Goal: Answer question/provide support: Share knowledge or assist other users

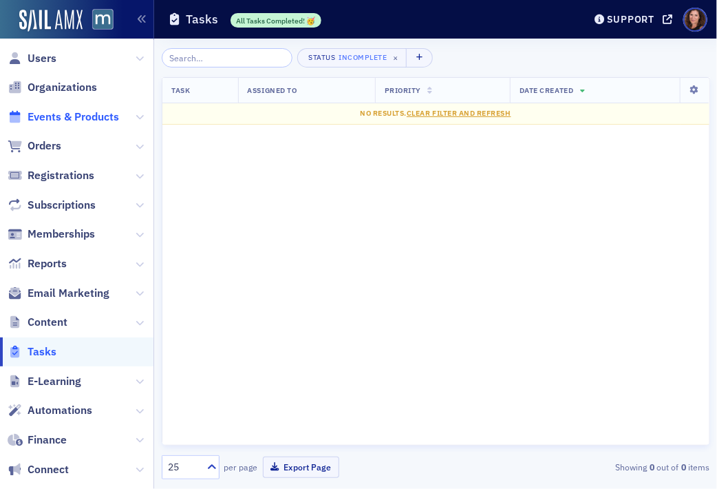
click at [67, 112] on span "Events & Products" at bounding box center [74, 116] width 92 height 15
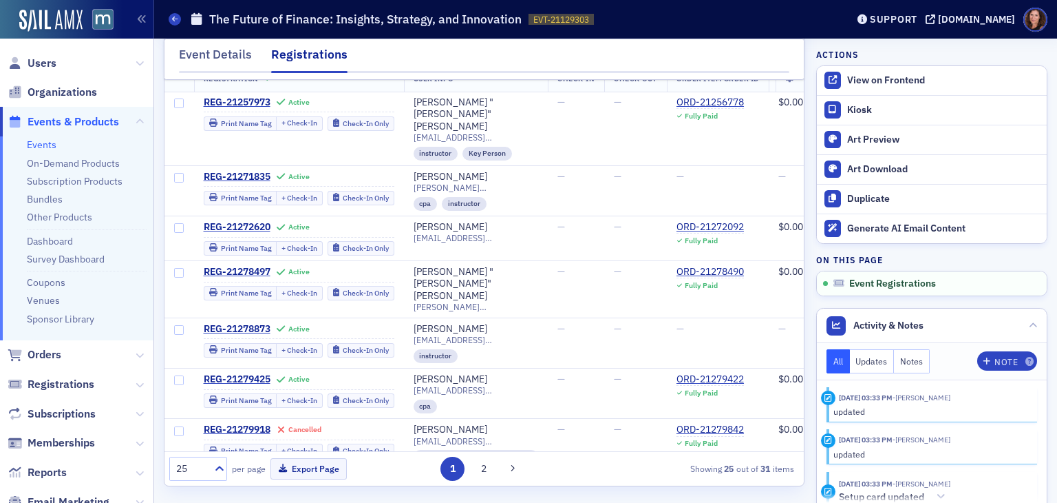
click at [40, 149] on link "Events" at bounding box center [42, 144] width 30 height 12
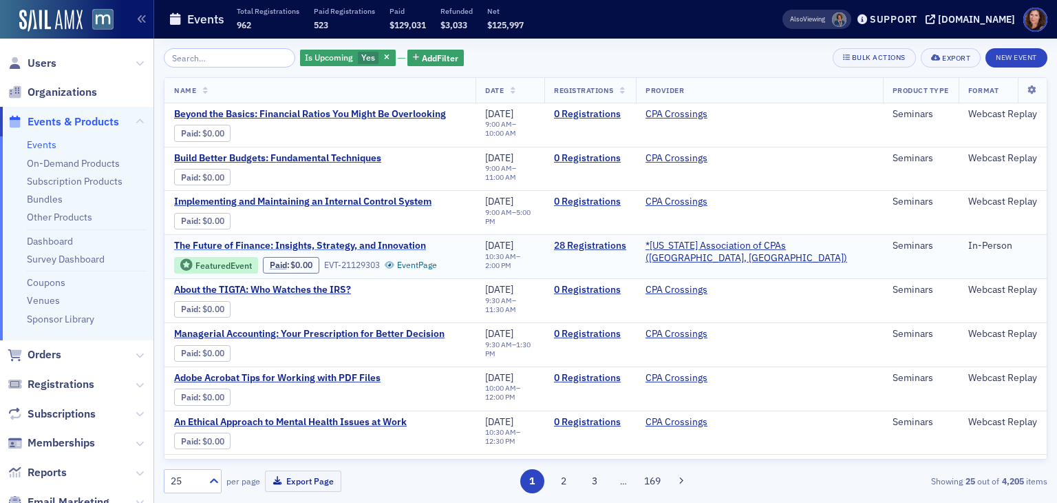
click at [338, 242] on span "The Future of Finance: Insights, Strategy, and Innovation" at bounding box center [300, 246] width 252 height 12
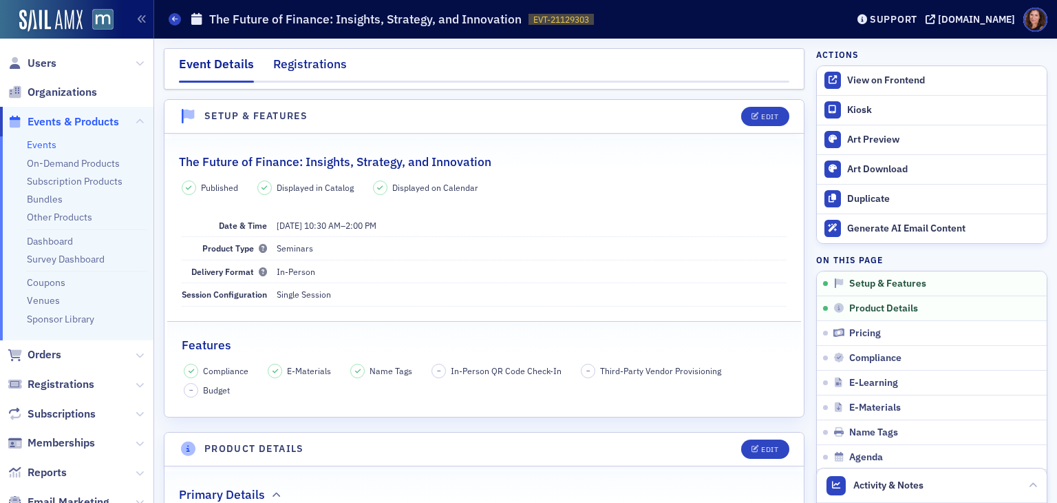
click at [317, 63] on div "Registrations" at bounding box center [310, 67] width 74 height 25
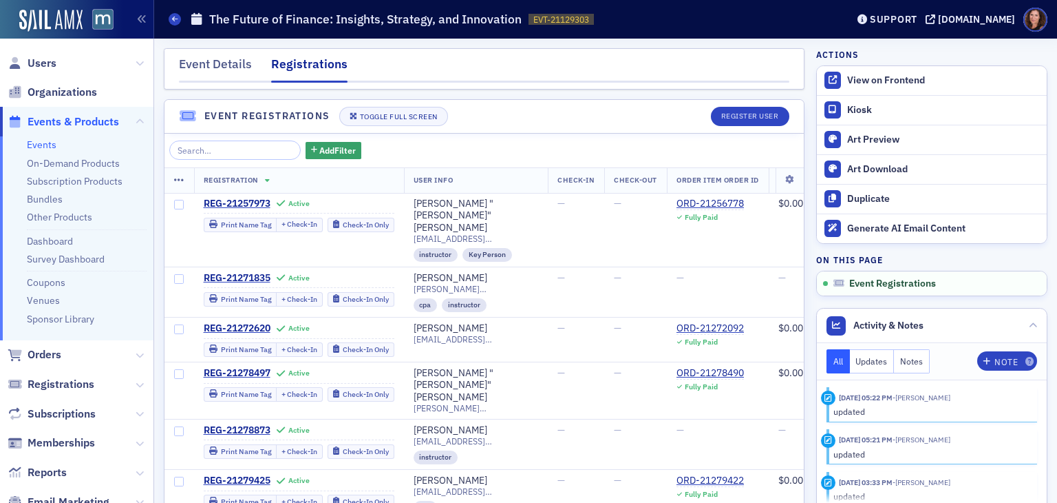
click at [317, 63] on div "Registrations" at bounding box center [309, 69] width 76 height 28
click at [48, 144] on link "Events" at bounding box center [42, 144] width 30 height 12
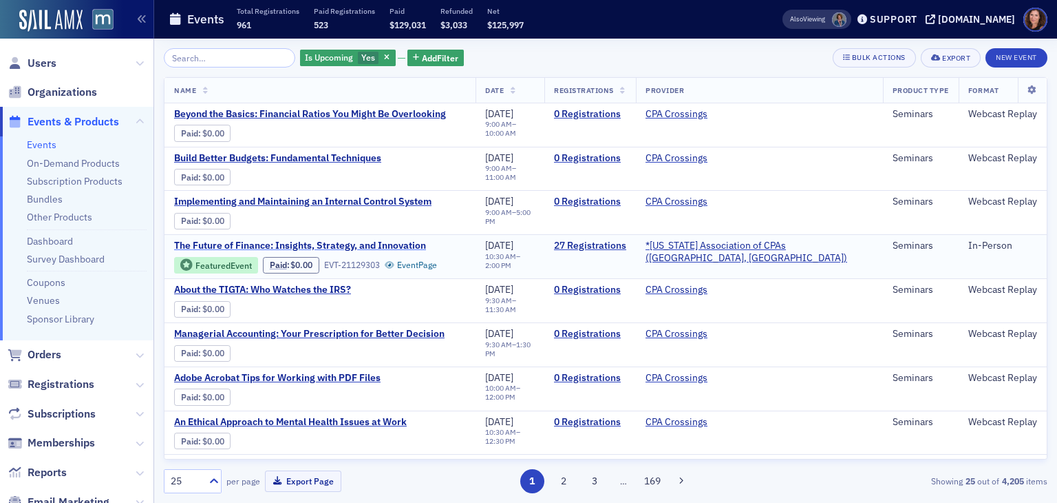
click at [333, 242] on span "The Future of Finance: Insights, Strategy, and Innovation" at bounding box center [300, 246] width 252 height 12
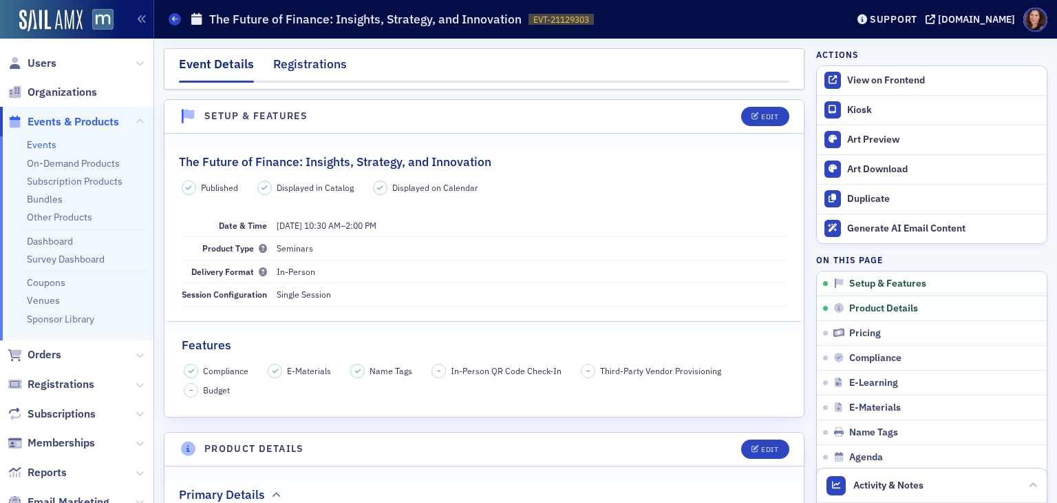
click at [306, 64] on div "Registrations" at bounding box center [310, 67] width 74 height 25
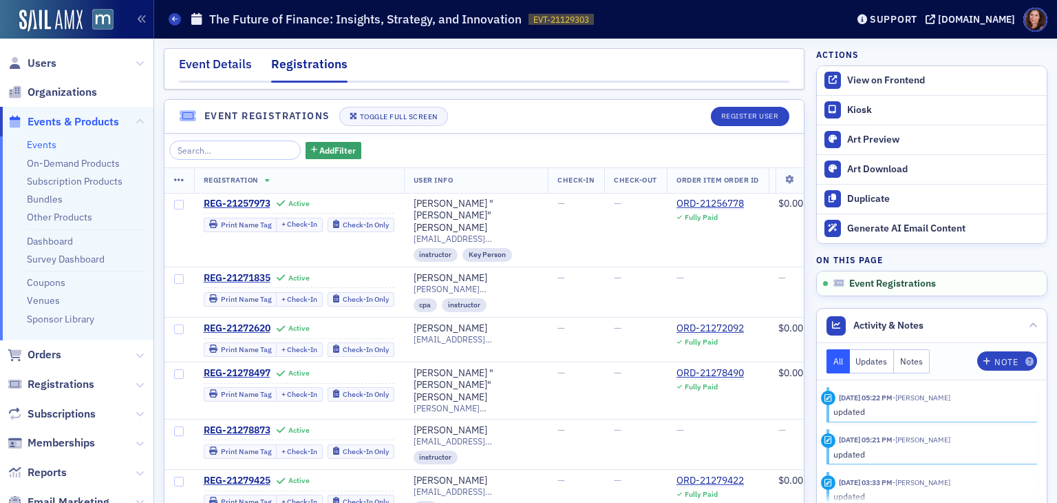
click at [220, 65] on div "Event Details" at bounding box center [215, 67] width 73 height 25
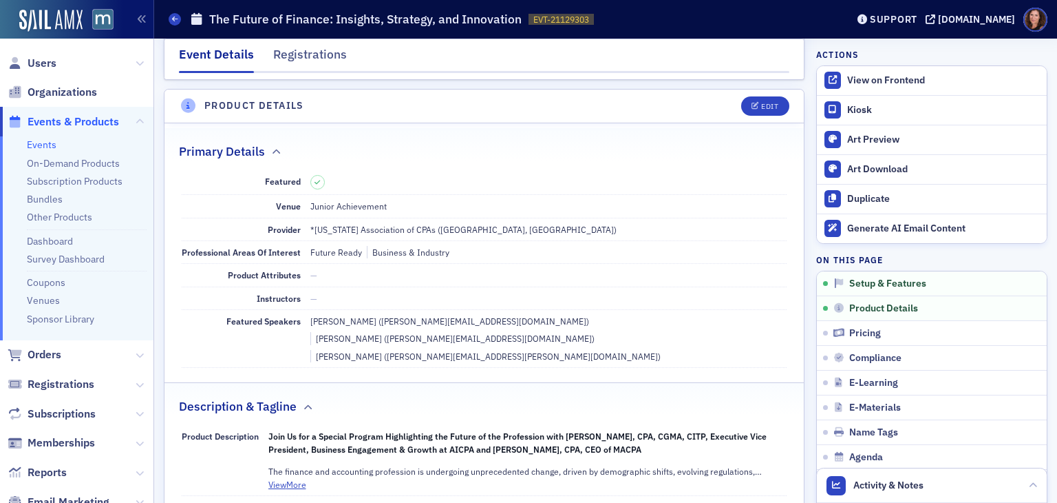
scroll to position [336, 0]
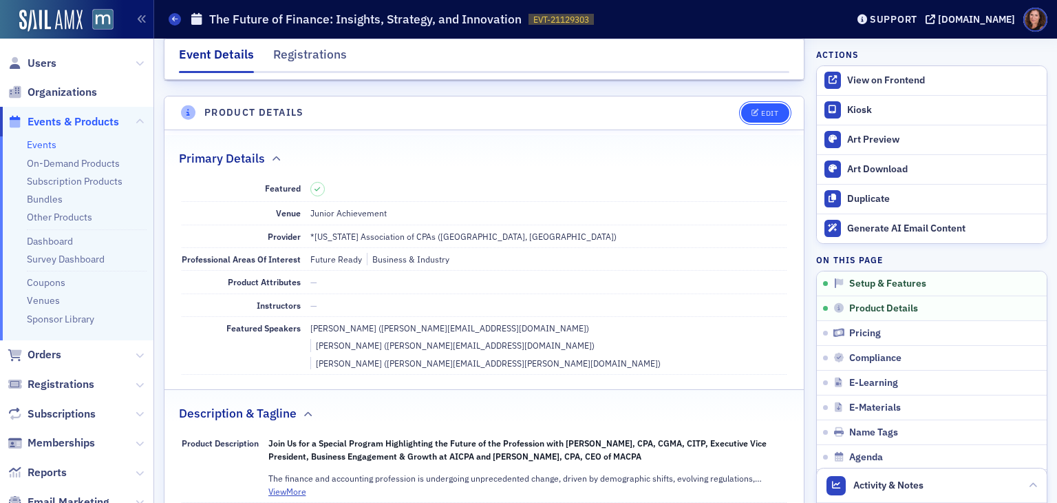
click at [755, 105] on button "Edit" at bounding box center [765, 112] width 48 height 19
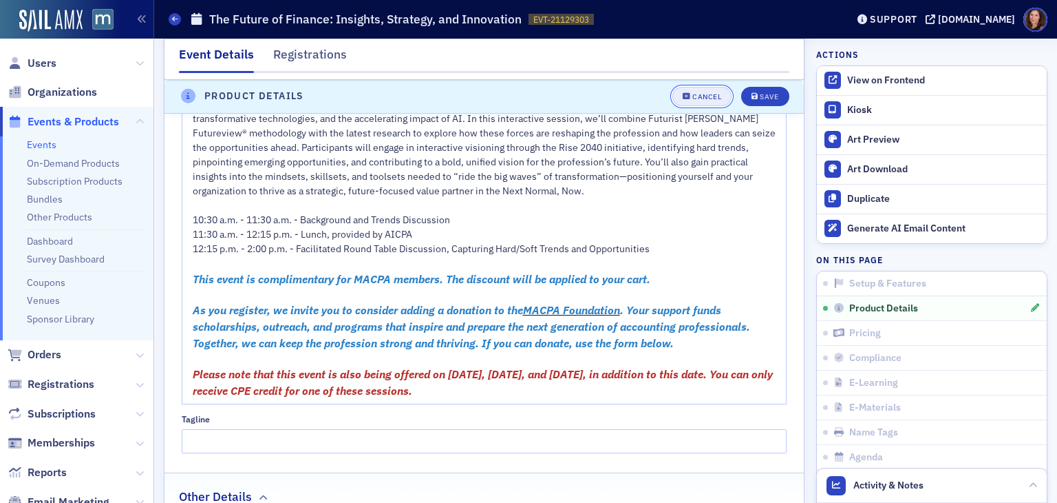
click at [693, 95] on div "Cancel" at bounding box center [707, 97] width 29 height 8
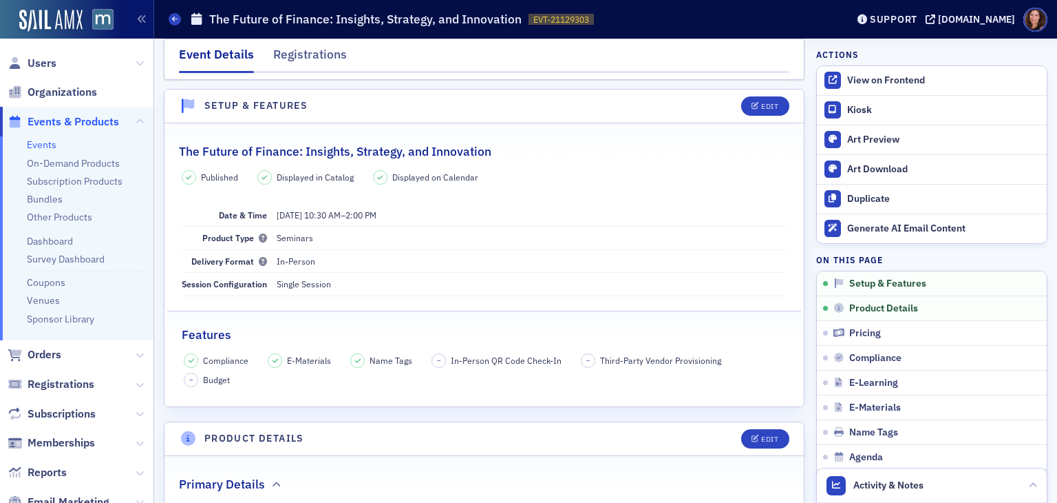
scroll to position [0, 0]
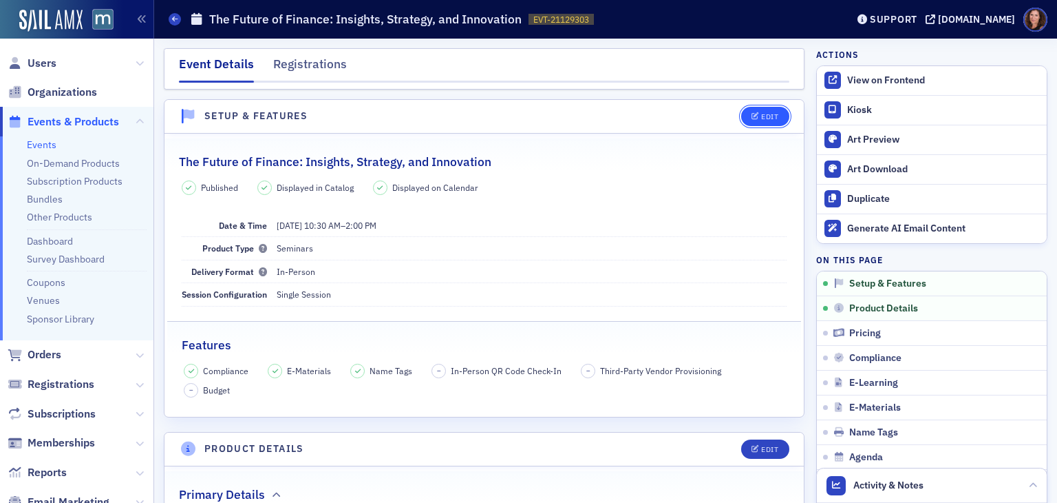
click at [765, 107] on div "Edit" at bounding box center [760, 116] width 57 height 19
click at [751, 121] on button "Edit" at bounding box center [765, 116] width 48 height 19
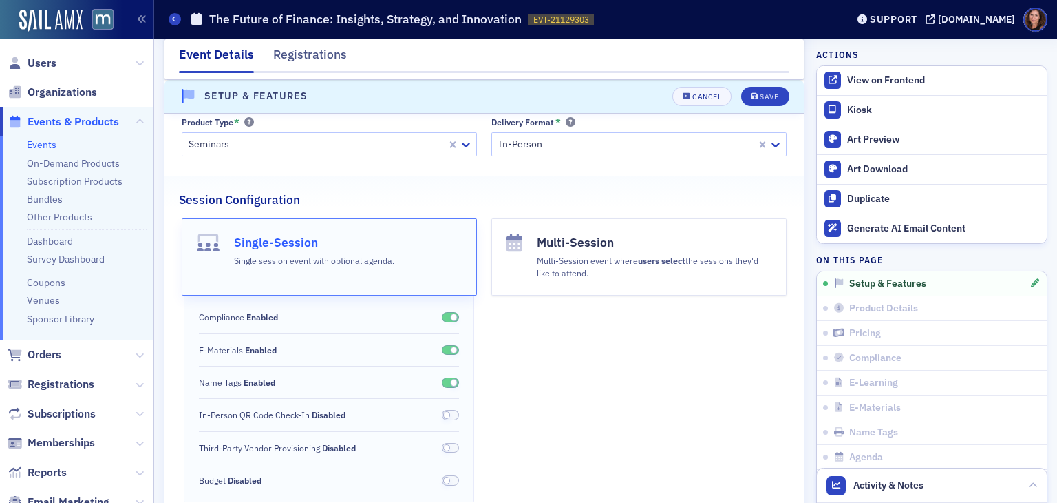
scroll to position [204, 0]
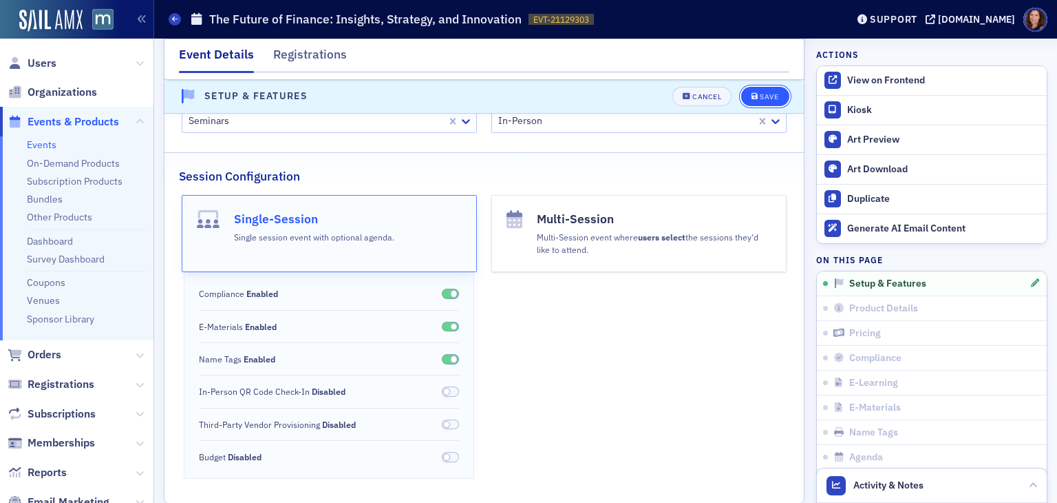
click at [760, 96] on div "Save" at bounding box center [769, 97] width 19 height 8
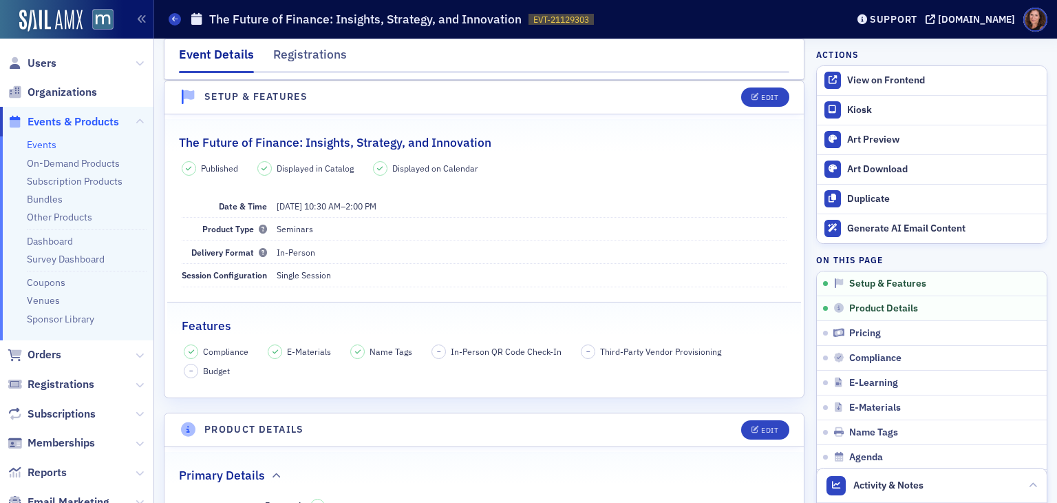
scroll to position [19, 0]
click at [311, 54] on div "Registrations" at bounding box center [310, 57] width 74 height 25
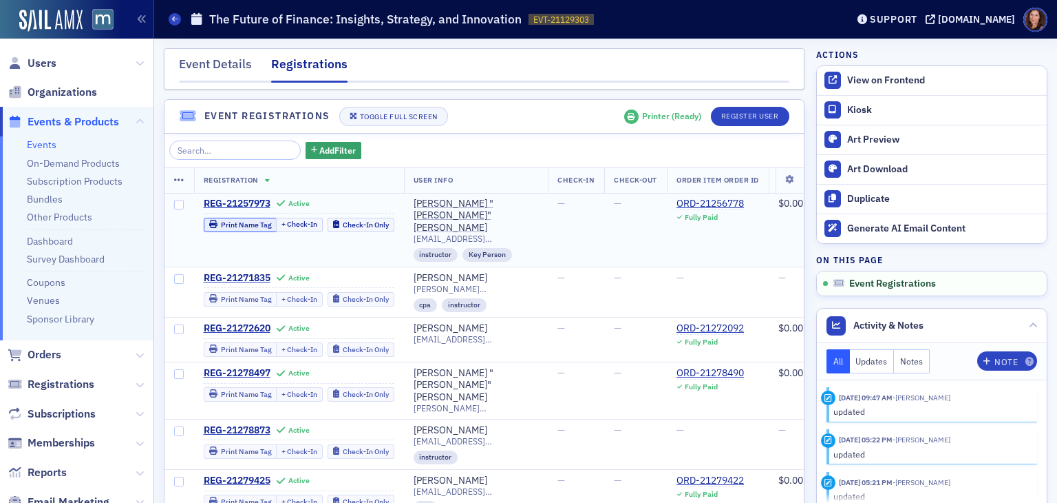
click at [237, 221] on div "Print Name Tag" at bounding box center [246, 225] width 51 height 8
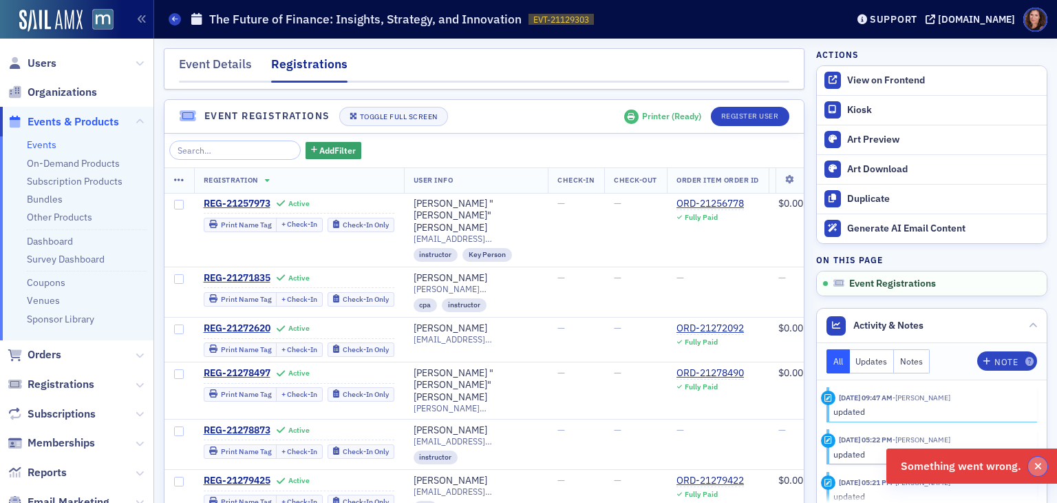
click at [1037, 472] on button "button" at bounding box center [1037, 465] width 19 height 19
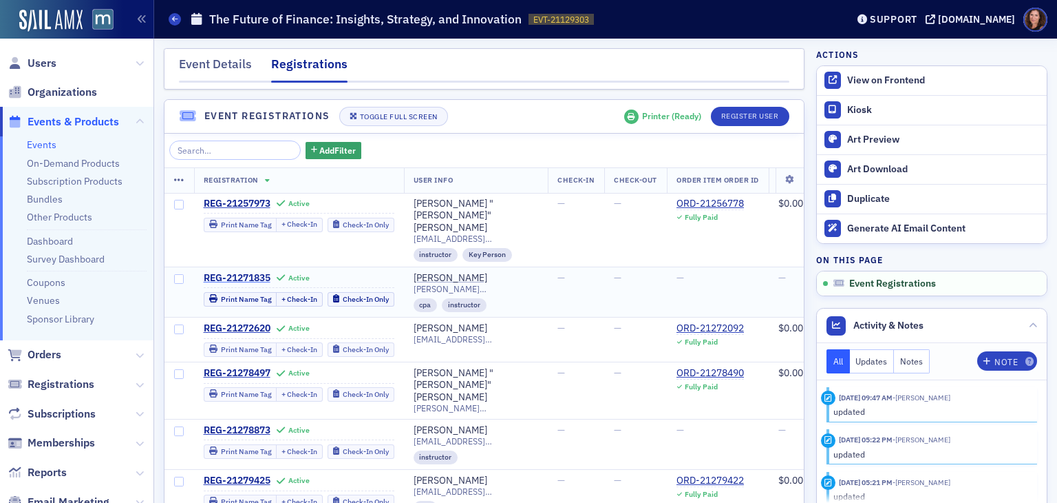
click at [226, 272] on span "REG-21271835" at bounding box center [237, 278] width 67 height 12
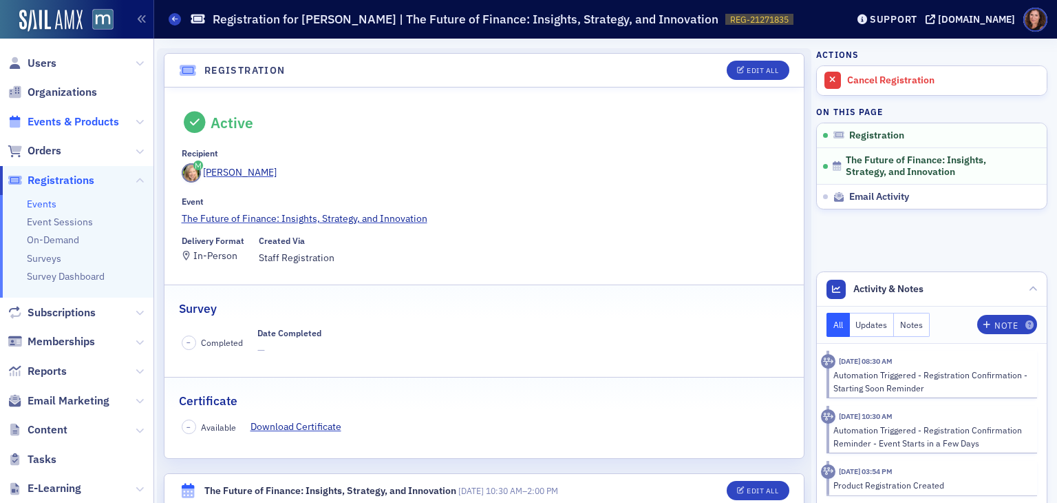
click at [53, 125] on span "Events & Products" at bounding box center [74, 121] width 92 height 15
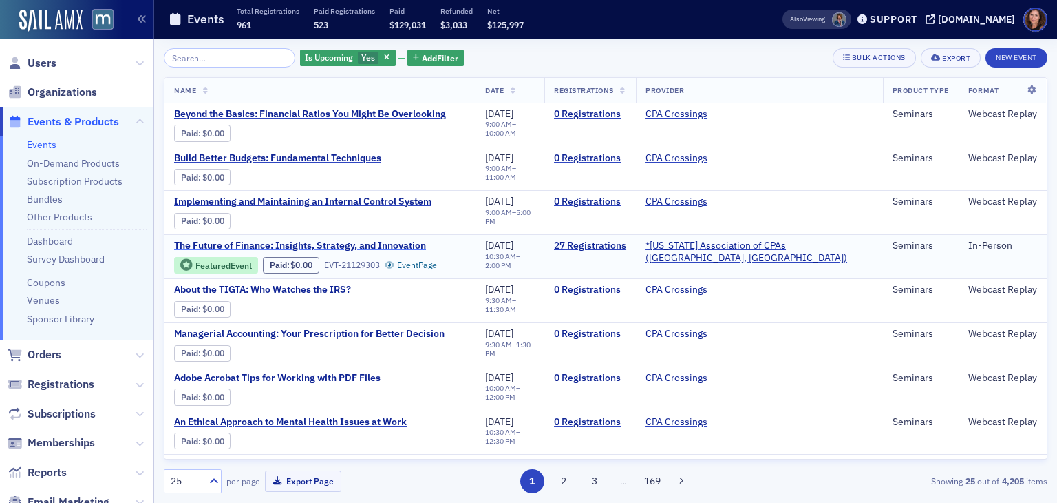
click at [361, 245] on span "The Future of Finance: Insights, Strategy, and Innovation" at bounding box center [300, 246] width 252 height 12
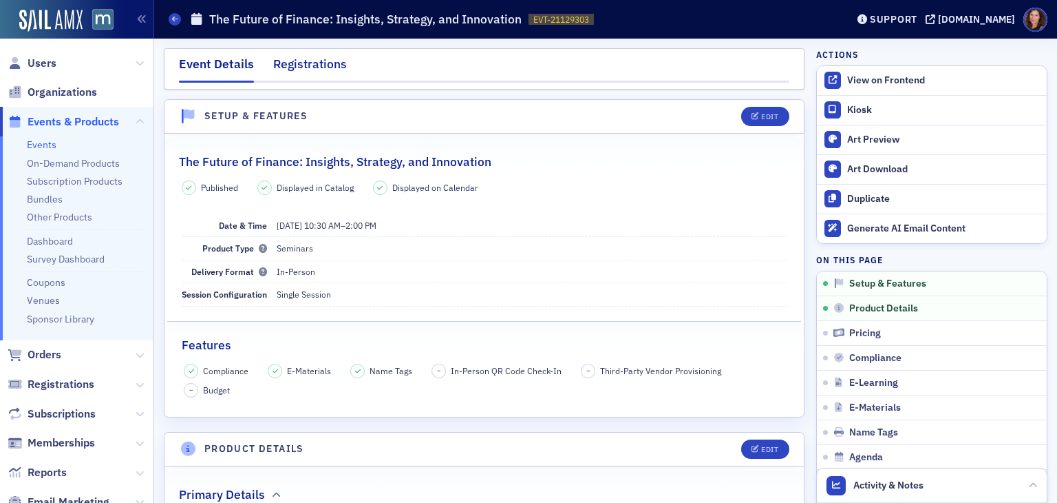
click at [290, 60] on div "Registrations" at bounding box center [310, 67] width 74 height 25
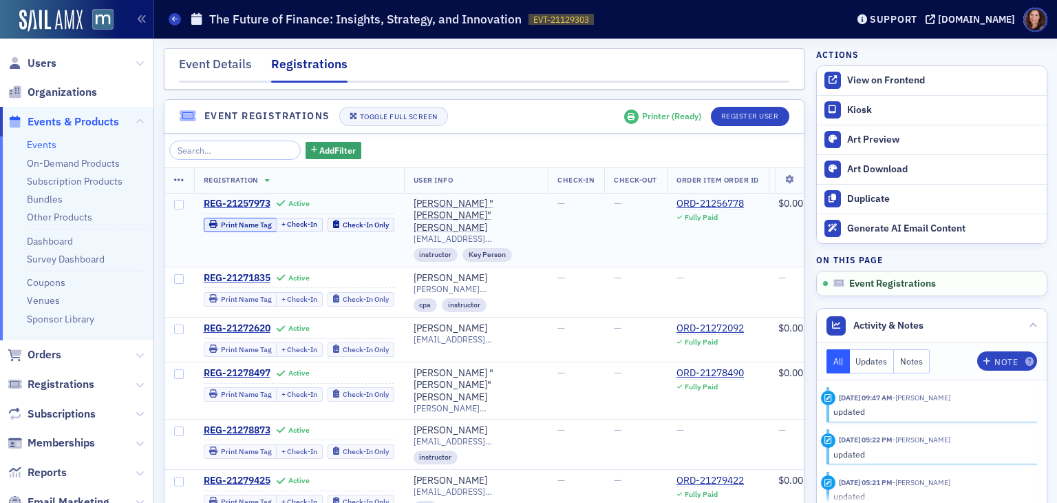
click at [233, 230] on button "Print Name Tag" at bounding box center [241, 225] width 74 height 14
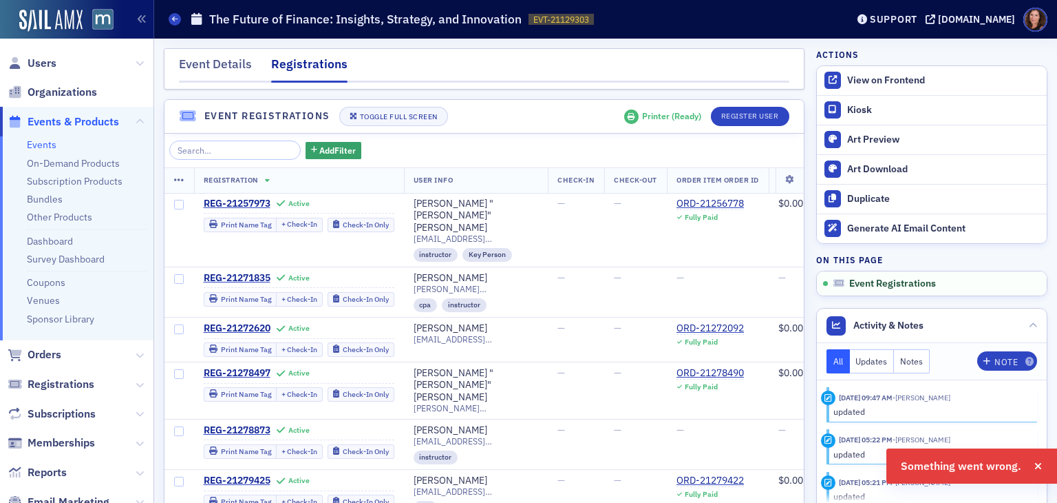
click at [956, 467] on span "Something went wrong." at bounding box center [961, 466] width 120 height 17
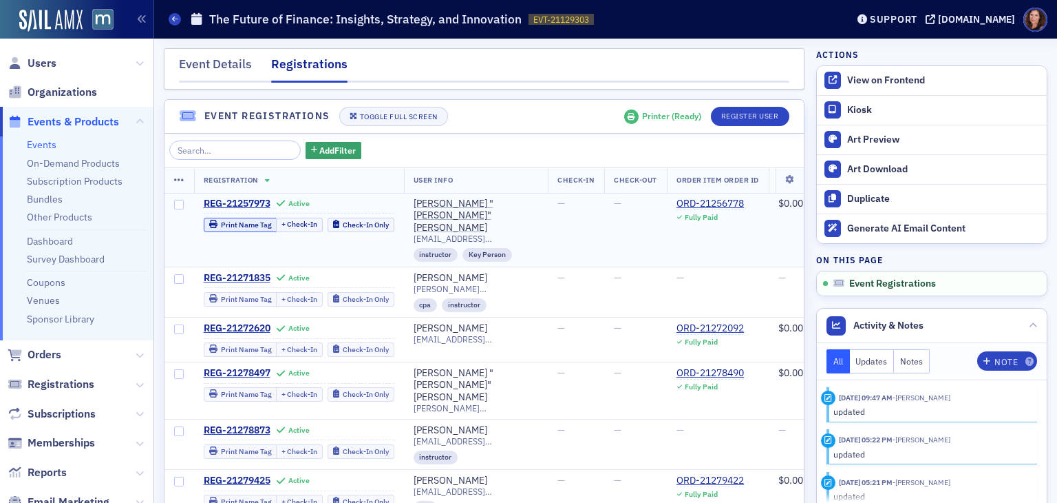
click at [249, 218] on button "Print Name Tag" at bounding box center [241, 225] width 74 height 14
click at [246, 221] on div "Print Name Tag" at bounding box center [246, 225] width 51 height 8
click at [234, 224] on div "Print Name Tag" at bounding box center [246, 225] width 51 height 8
click at [246, 221] on div "Print Name Tag" at bounding box center [246, 225] width 51 height 8
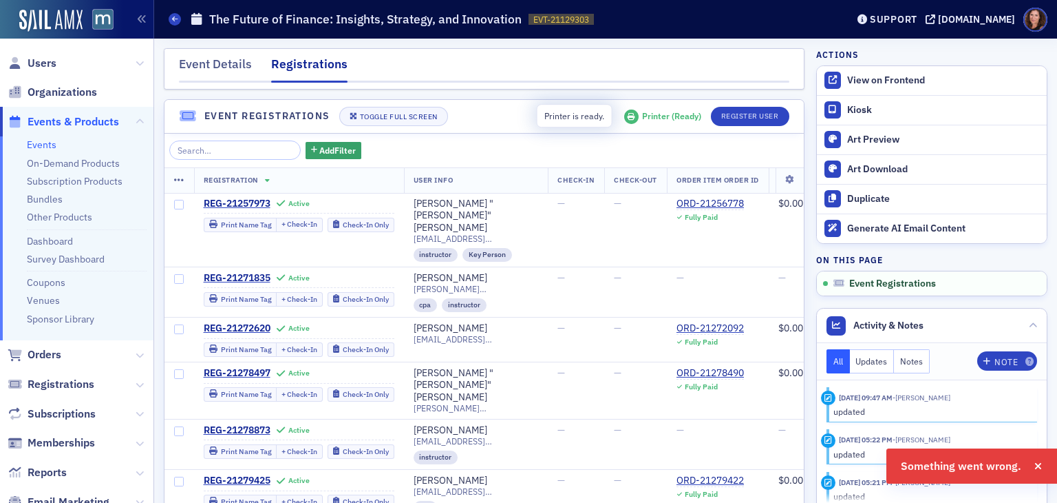
click at [642, 119] on div "Printer ( Ready )" at bounding box center [671, 116] width 59 height 10
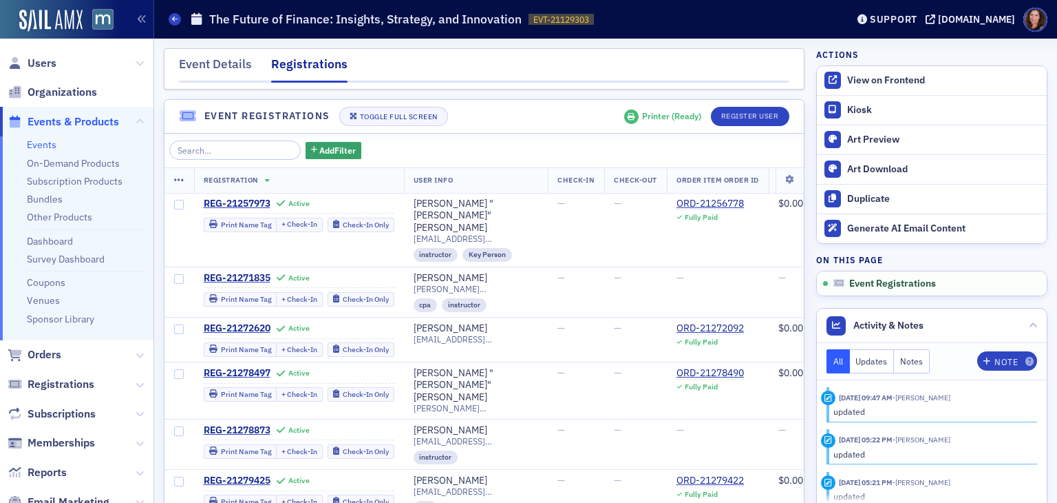
click at [41, 144] on link "Events" at bounding box center [42, 144] width 30 height 12
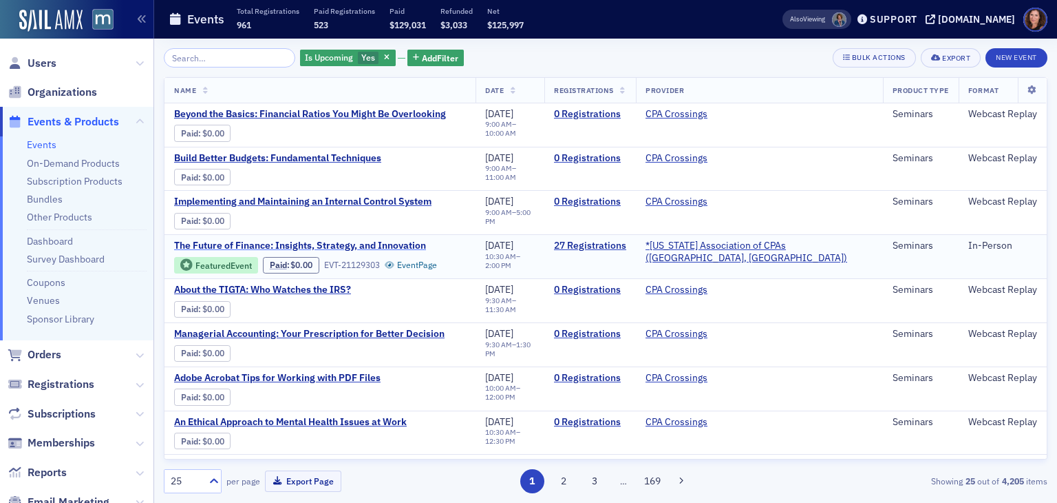
click at [285, 249] on span "The Future of Finance: Insights, Strategy, and Innovation" at bounding box center [300, 246] width 252 height 12
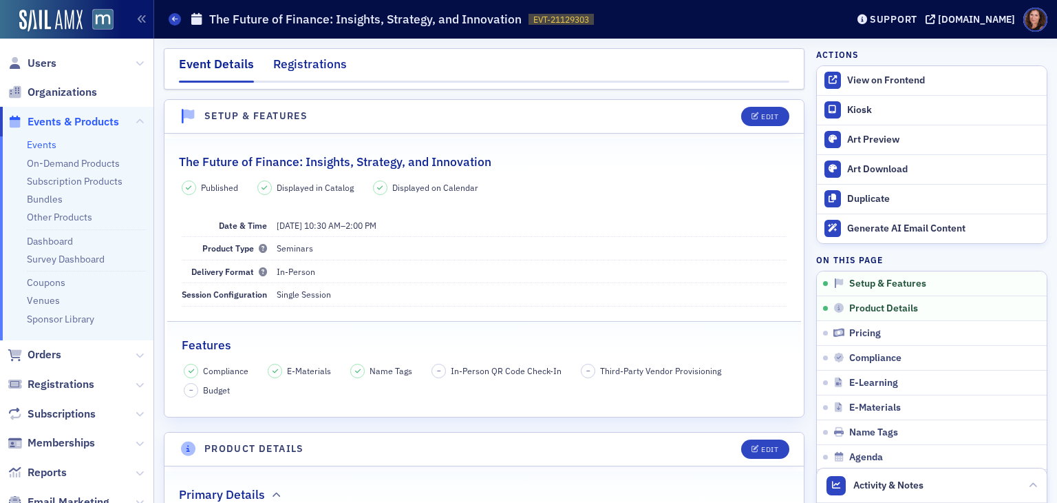
click at [326, 65] on div "Registrations" at bounding box center [310, 67] width 74 height 25
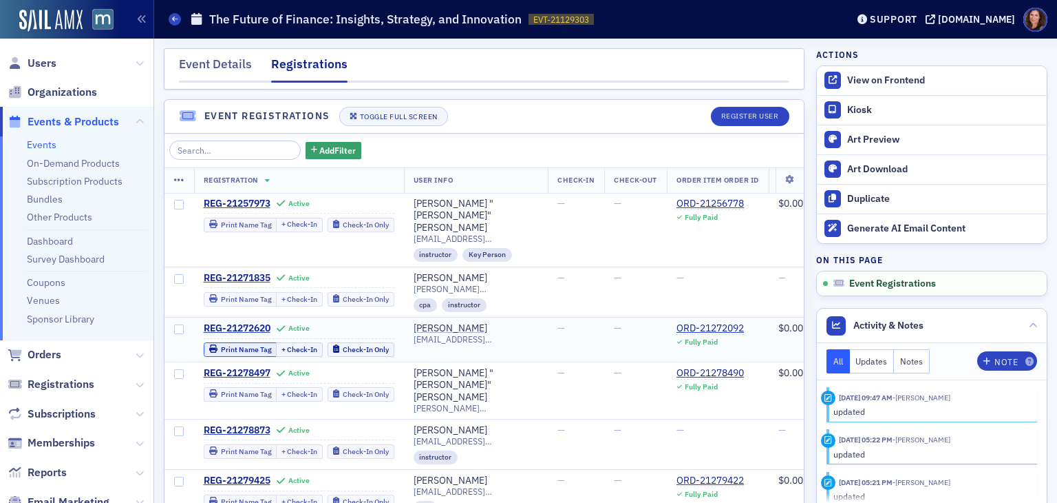
click at [230, 346] on div "Print Name Tag" at bounding box center [246, 350] width 51 height 8
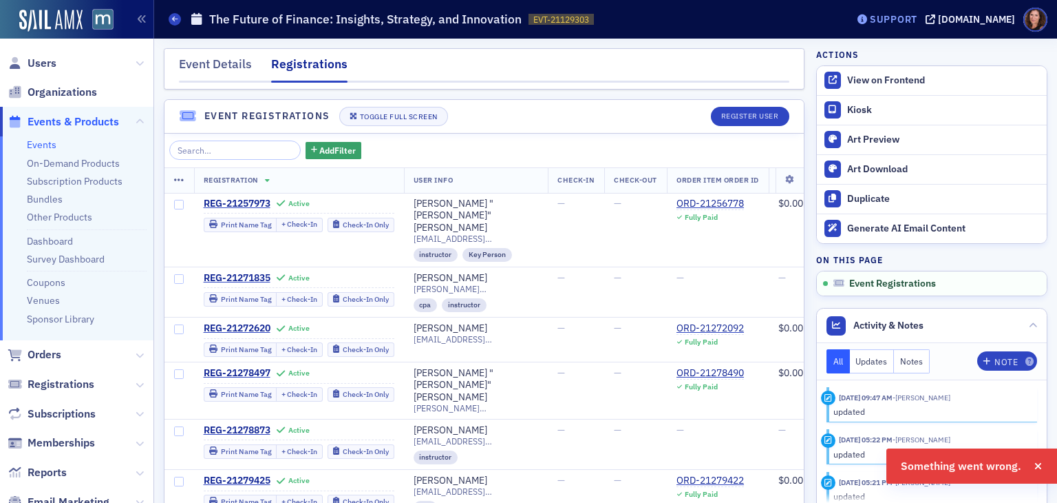
click at [913, 14] on div "Support" at bounding box center [894, 19] width 48 height 12
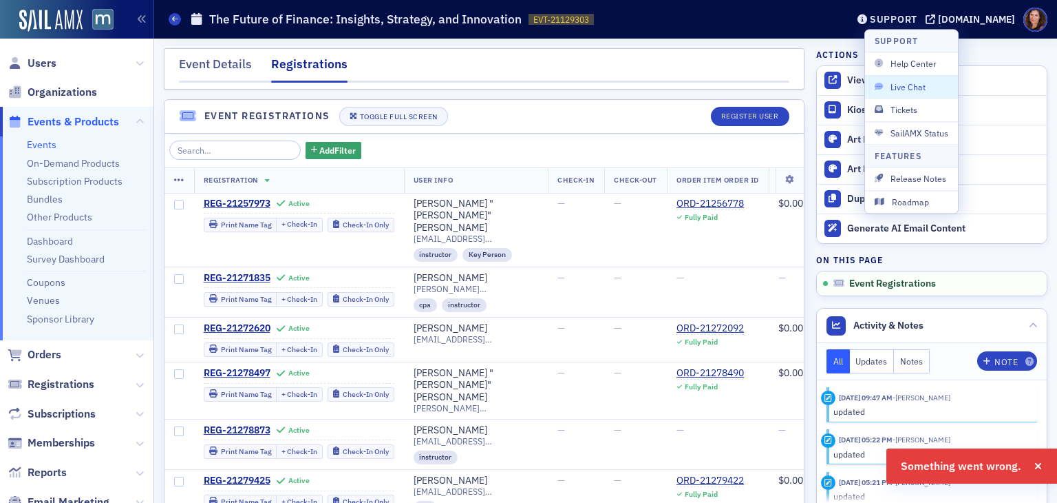
click at [899, 83] on span "Live Chat" at bounding box center [912, 87] width 74 height 12
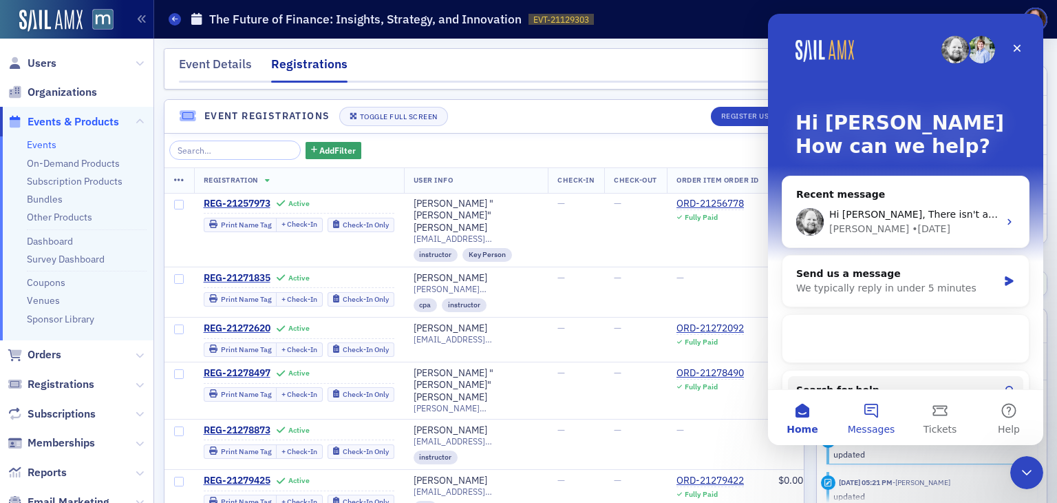
click at [865, 408] on button "Messages" at bounding box center [871, 417] width 69 height 55
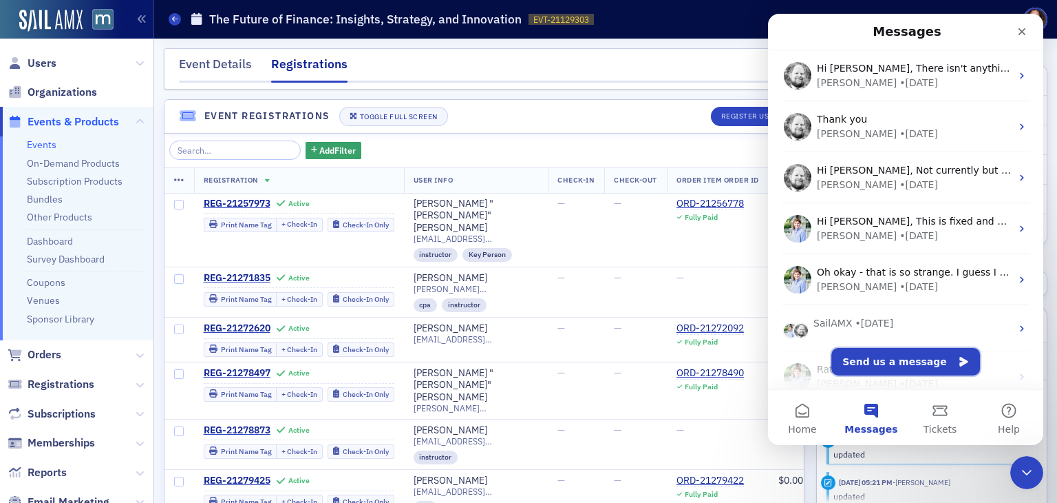
click at [868, 356] on button "Send us a message" at bounding box center [906, 362] width 149 height 28
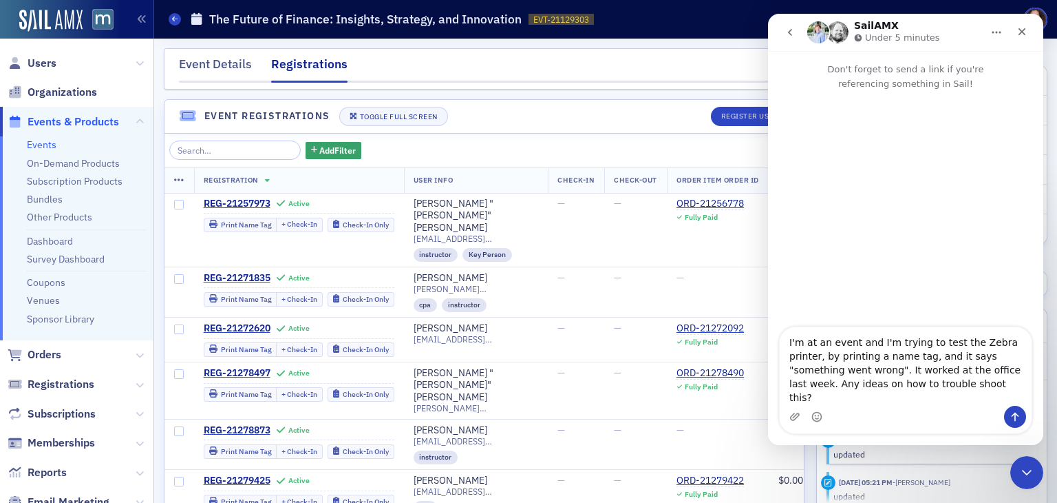
type textarea "I'm at an event and I'm trying to test the Zebra printer, by printing a name ta…"
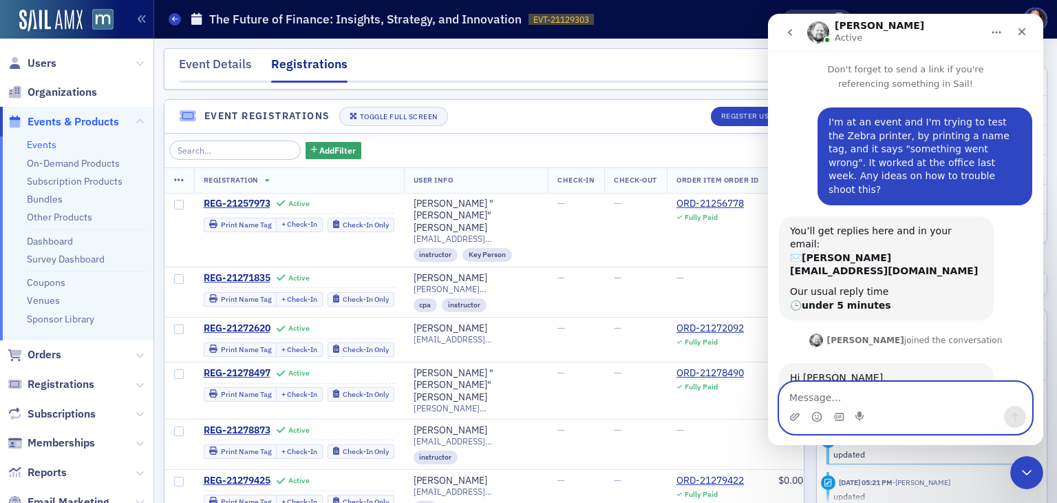
scroll to position [19, 0]
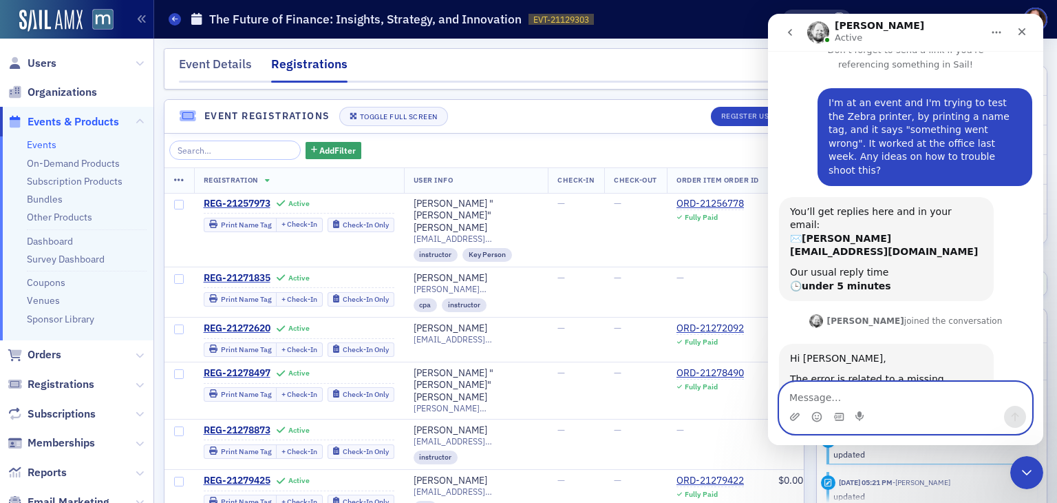
click at [849, 394] on textarea "Message…" at bounding box center [906, 393] width 252 height 23
type textarea "I'm not sure what that means?"
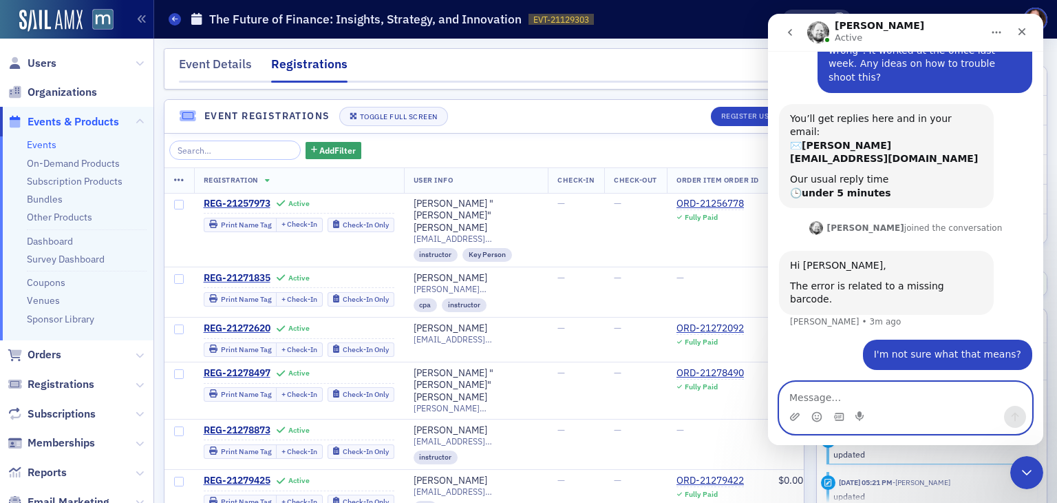
scroll to position [114, 0]
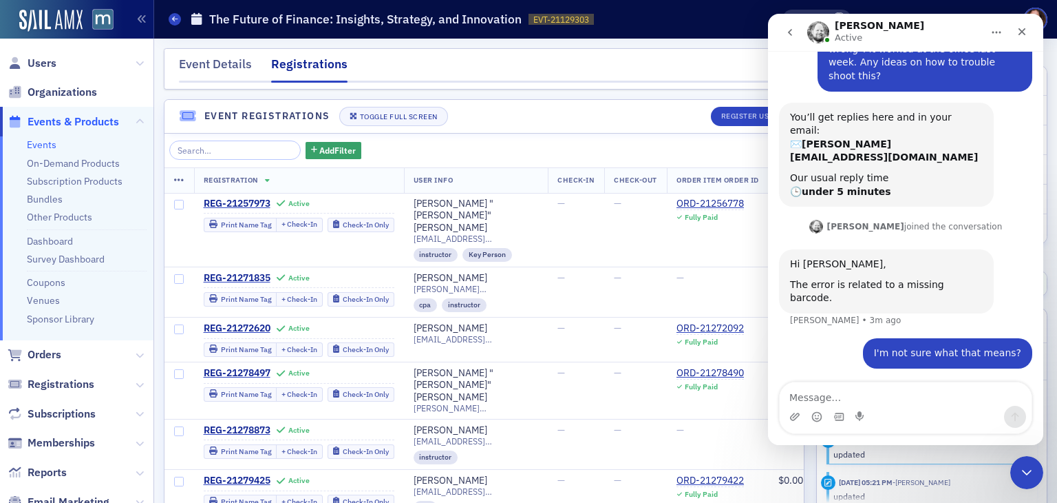
click at [790, 30] on icon "go back" at bounding box center [790, 32] width 11 height 11
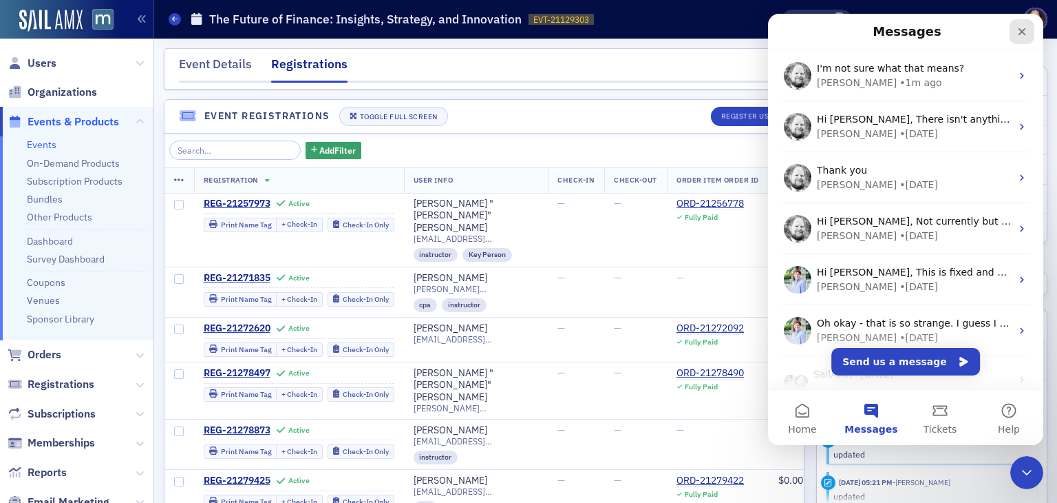
click at [1030, 31] on div "Close" at bounding box center [1022, 31] width 25 height 25
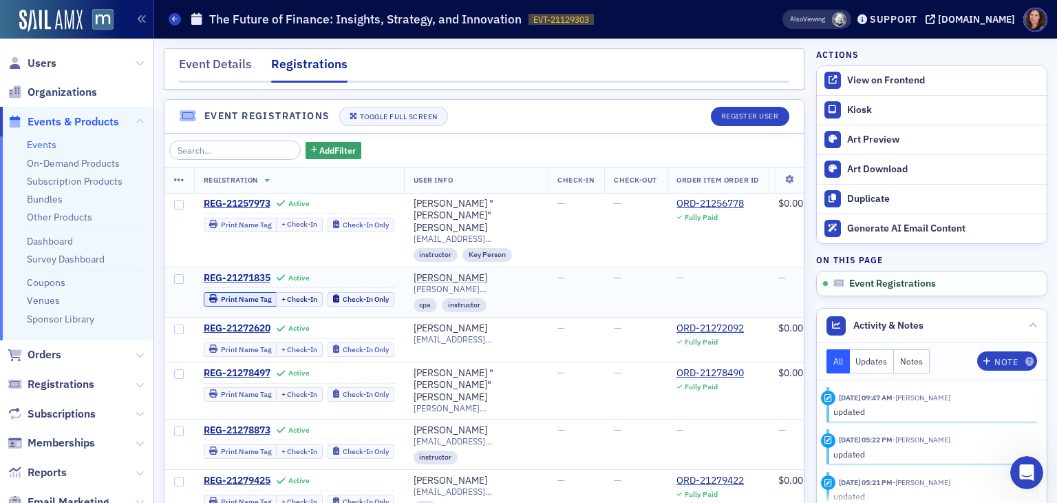
click at [242, 295] on div "Print Name Tag" at bounding box center [246, 299] width 51 height 8
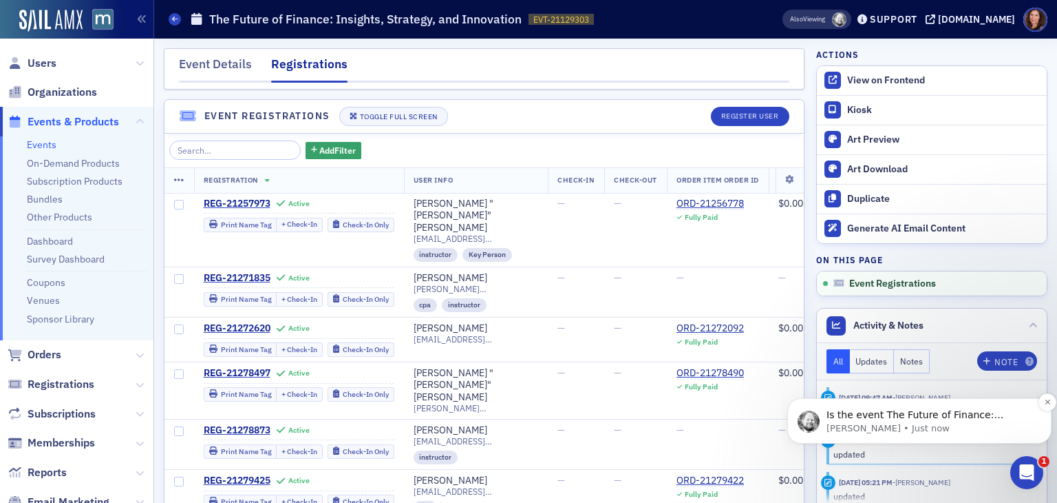
click at [954, 415] on span "Is the event The Future of Finance: Insights, Strategy, and Innovation? I belie…" at bounding box center [930, 448] width 206 height 79
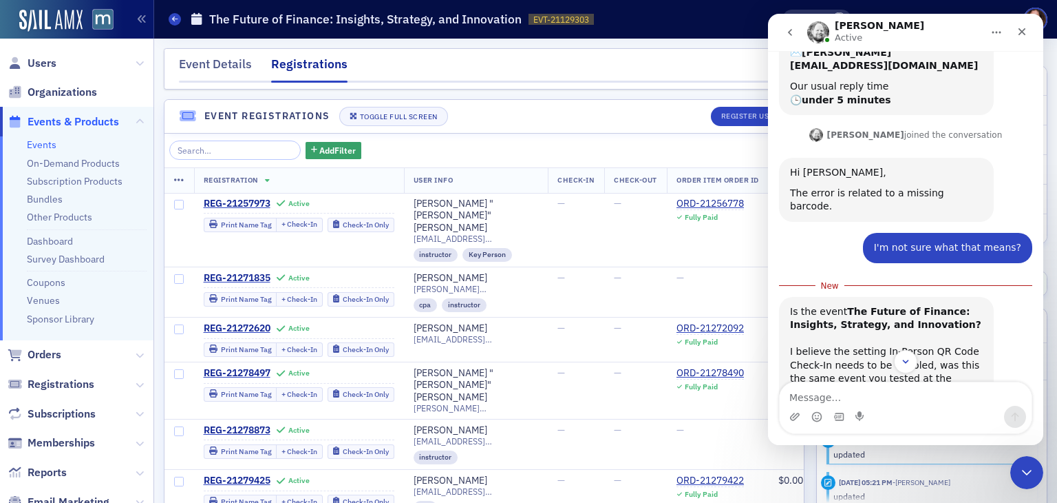
scroll to position [205, 0]
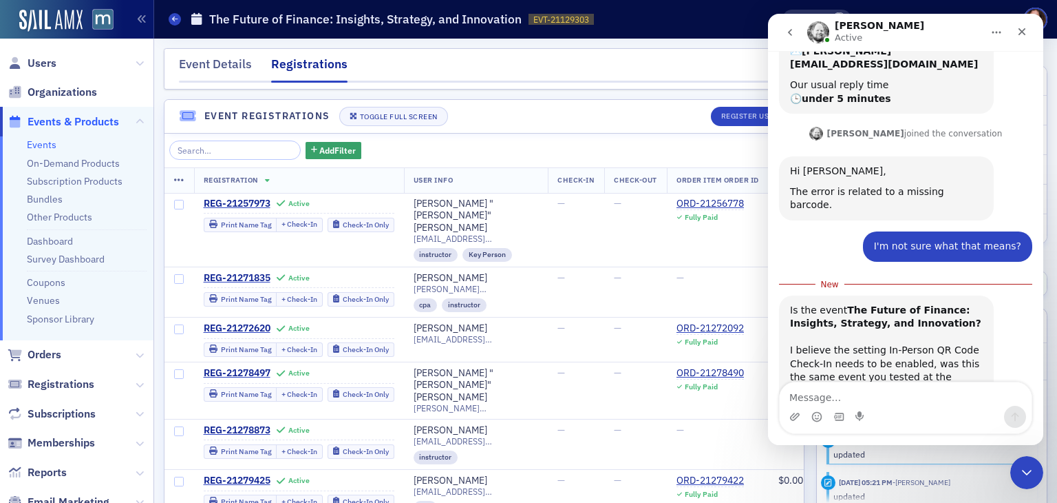
click at [847, 392] on textarea "Message…" at bounding box center [906, 393] width 252 height 23
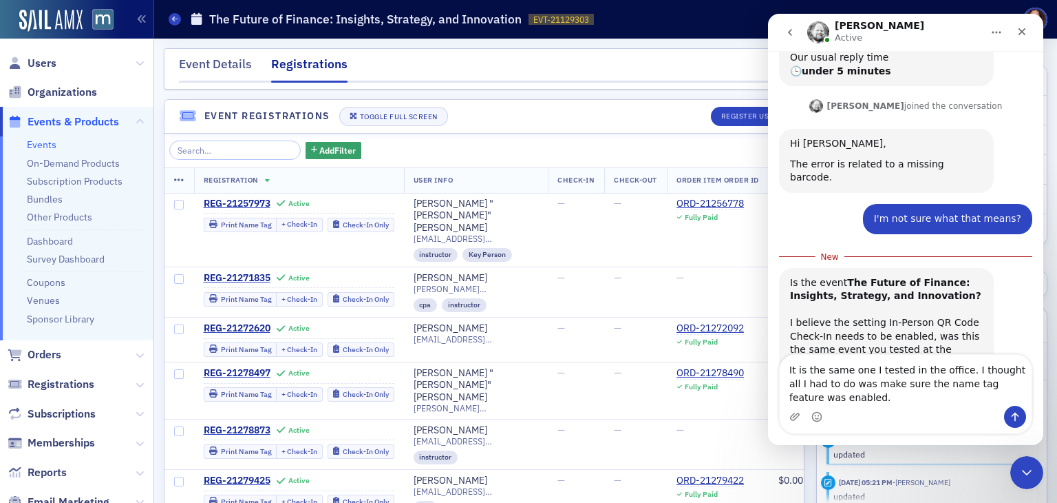
type textarea "It is the same one I tested in the office. I thought all I had to do was make s…"
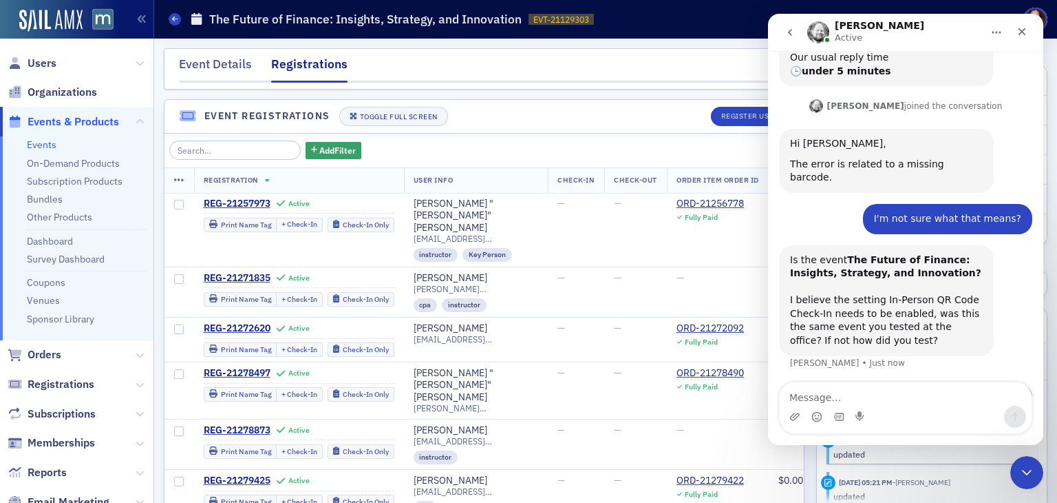
scroll to position [251, 0]
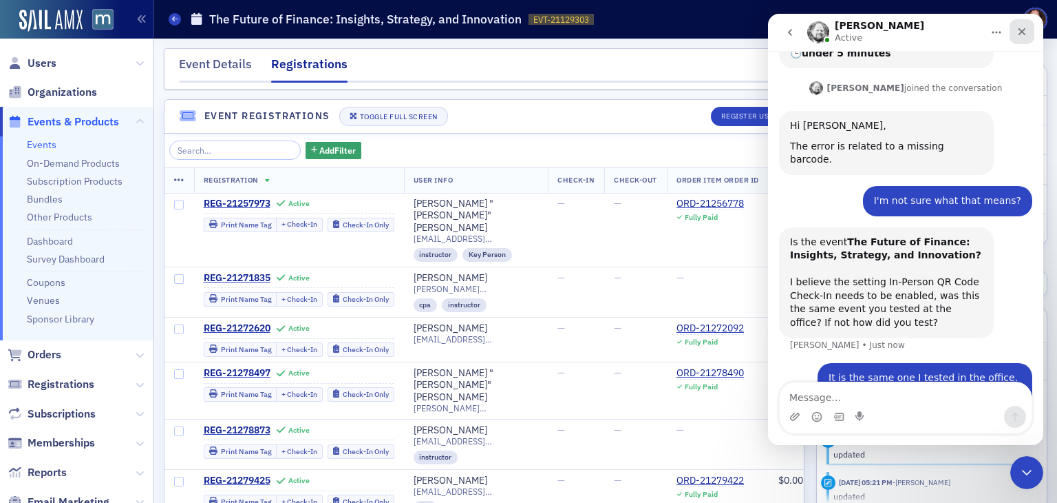
click at [1022, 31] on icon "Close" at bounding box center [1023, 32] width 8 height 8
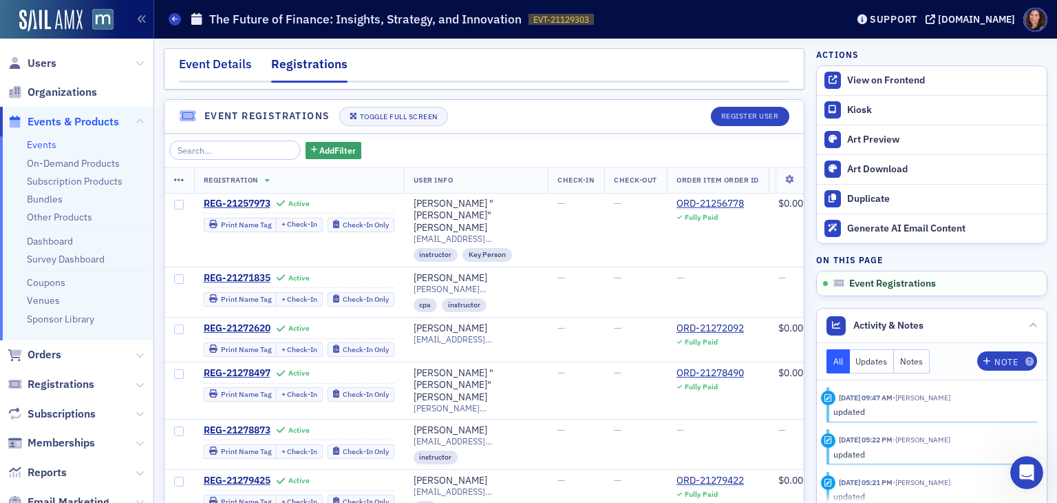
click at [218, 66] on div "Event Details" at bounding box center [215, 67] width 73 height 25
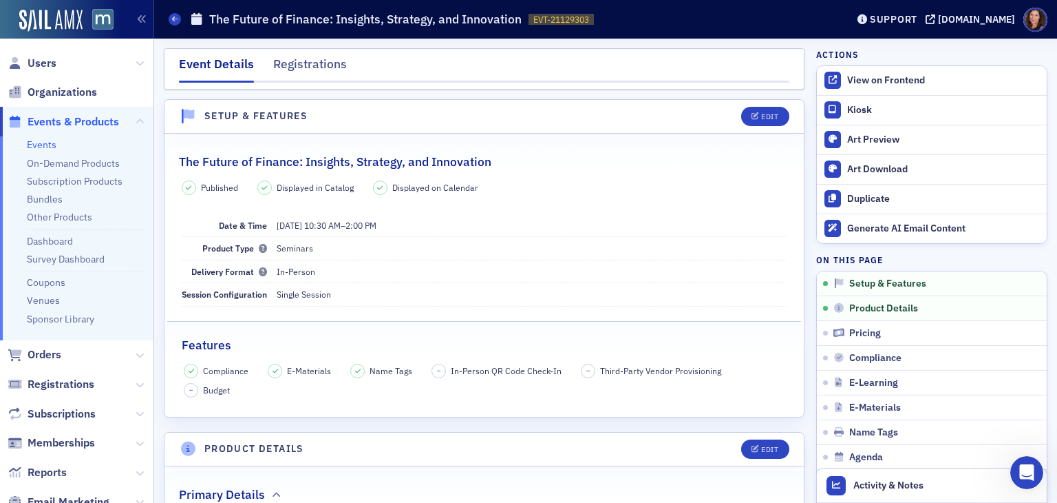
scroll to position [186, 0]
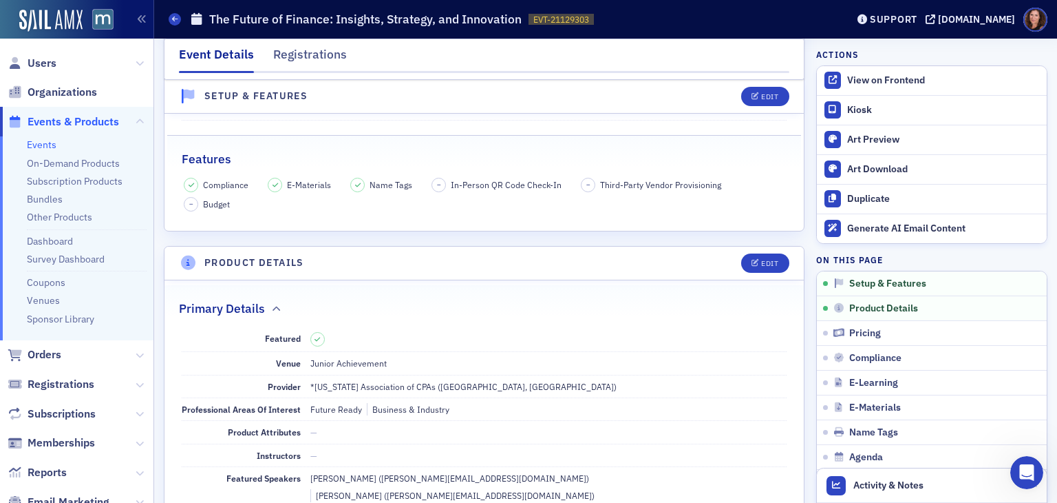
drag, startPoint x: 668, startPoint y: 374, endPoint x: 537, endPoint y: 238, distance: 188.9
click at [752, 96] on span "Edit" at bounding box center [765, 97] width 27 height 8
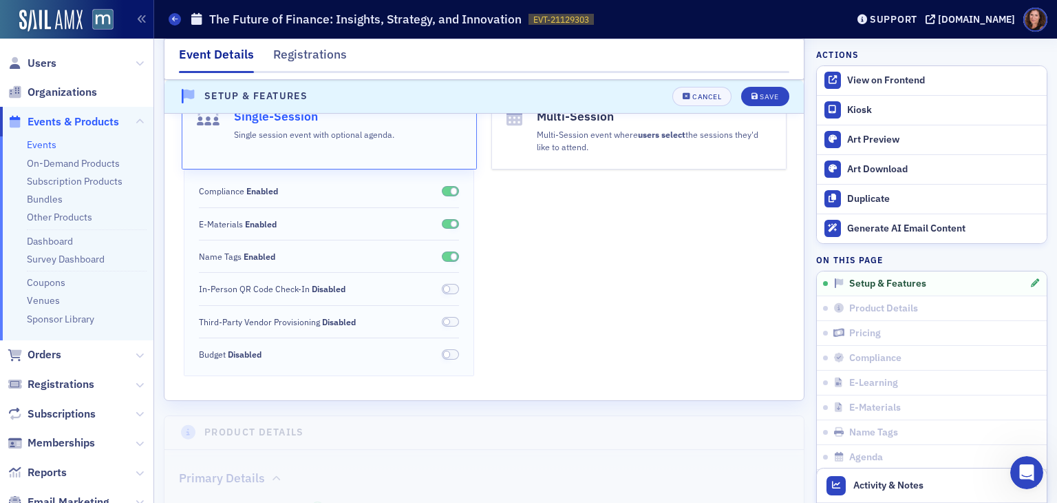
scroll to position [308, 0]
click at [452, 290] on span at bounding box center [451, 288] width 18 height 10
click at [442, 288] on span at bounding box center [451, 288] width 18 height 10
click at [760, 100] on div "Save" at bounding box center [769, 97] width 19 height 8
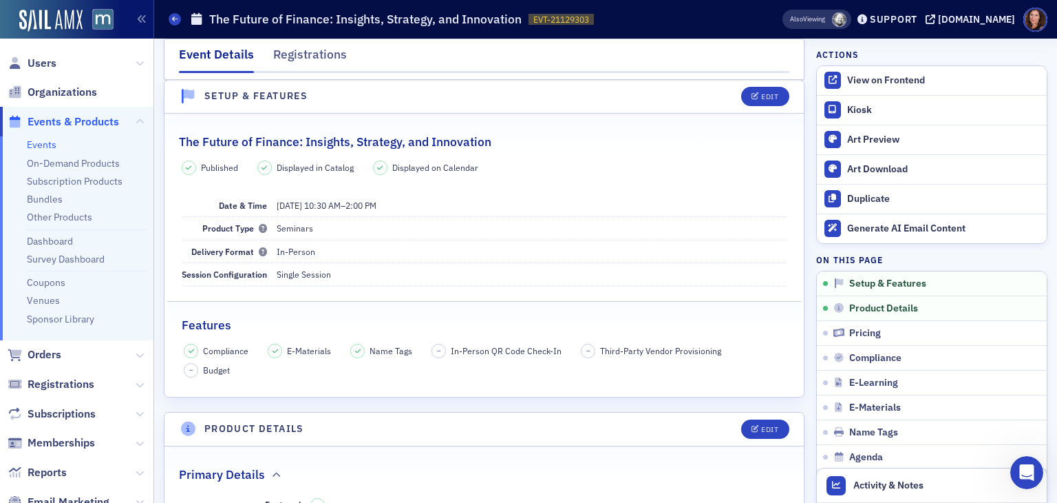
scroll to position [19, 0]
click at [306, 54] on div "Registrations" at bounding box center [310, 57] width 74 height 25
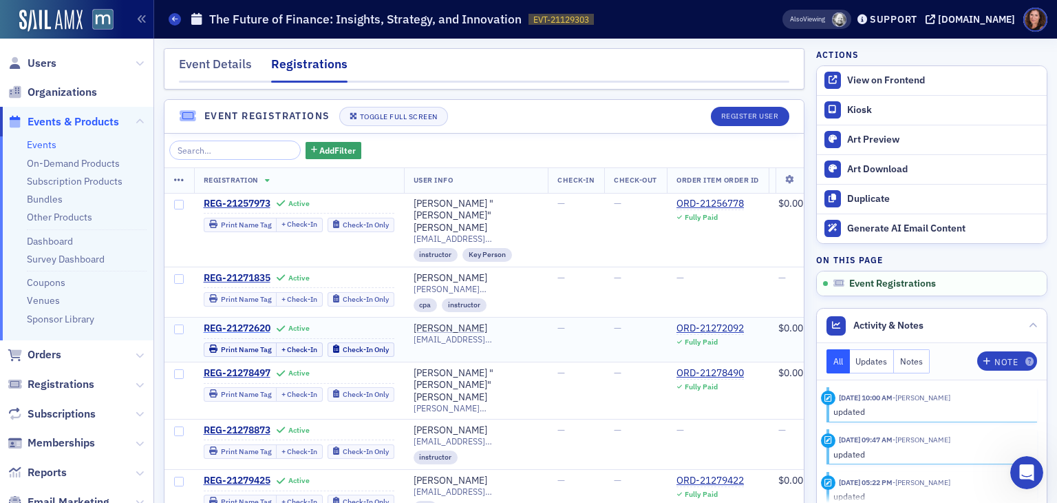
click at [253, 322] on span "REG-21272620" at bounding box center [237, 328] width 67 height 12
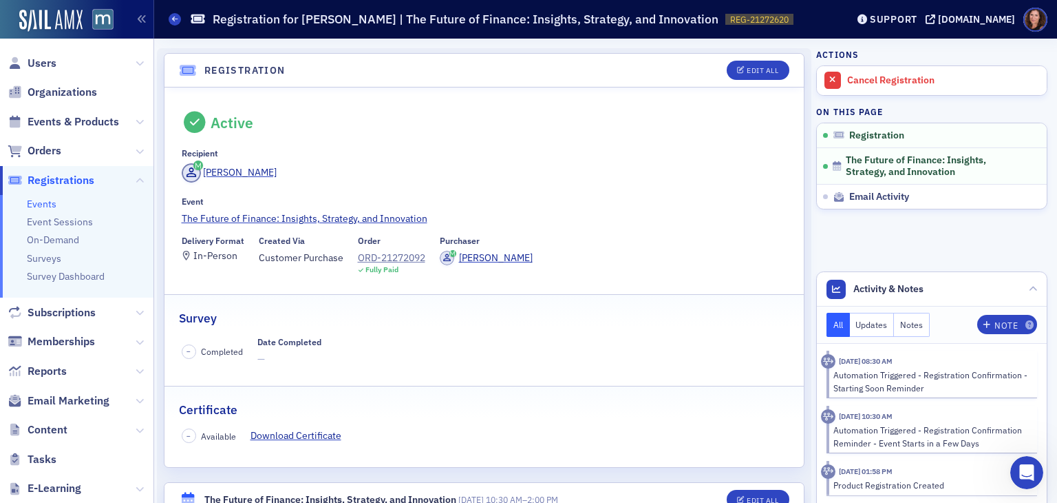
click at [39, 207] on link "Events" at bounding box center [42, 204] width 30 height 12
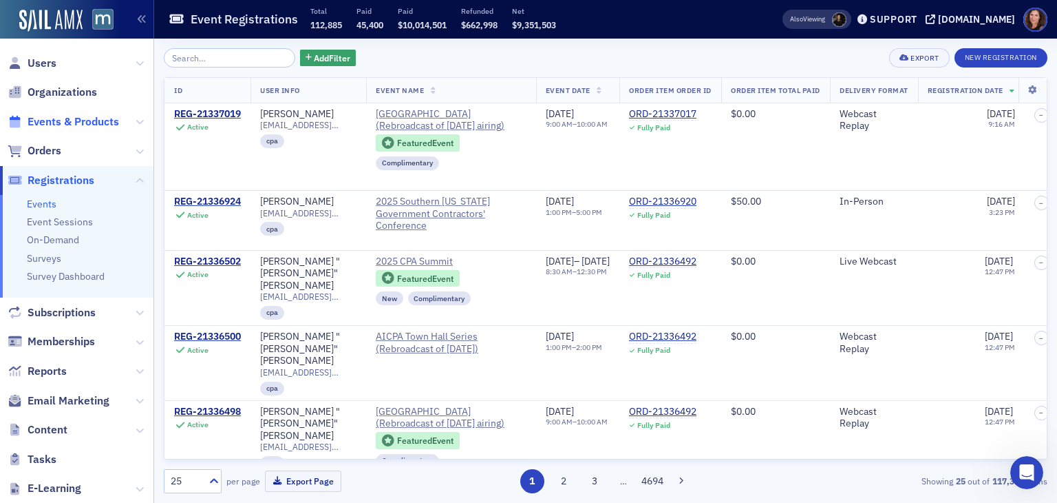
click at [55, 120] on span "Events & Products" at bounding box center [74, 121] width 92 height 15
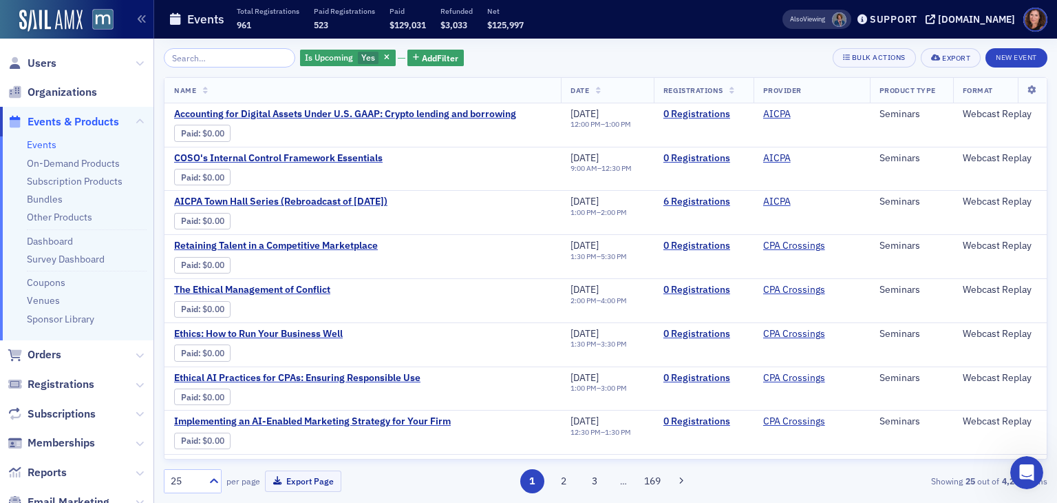
click at [214, 50] on input "search" at bounding box center [229, 57] width 131 height 19
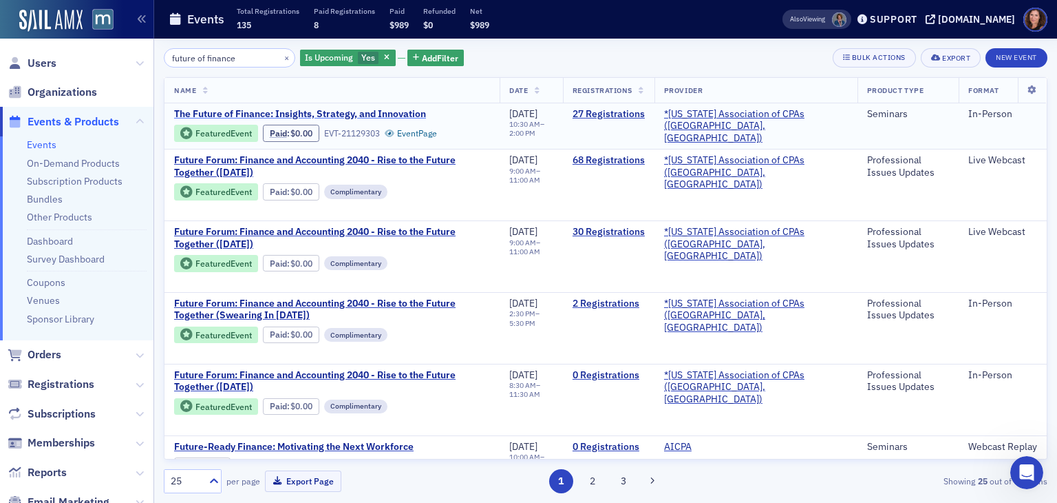
type input "future of finance"
click at [314, 114] on span "The Future of Finance: Insights, Strategy, and Innovation" at bounding box center [300, 114] width 252 height 12
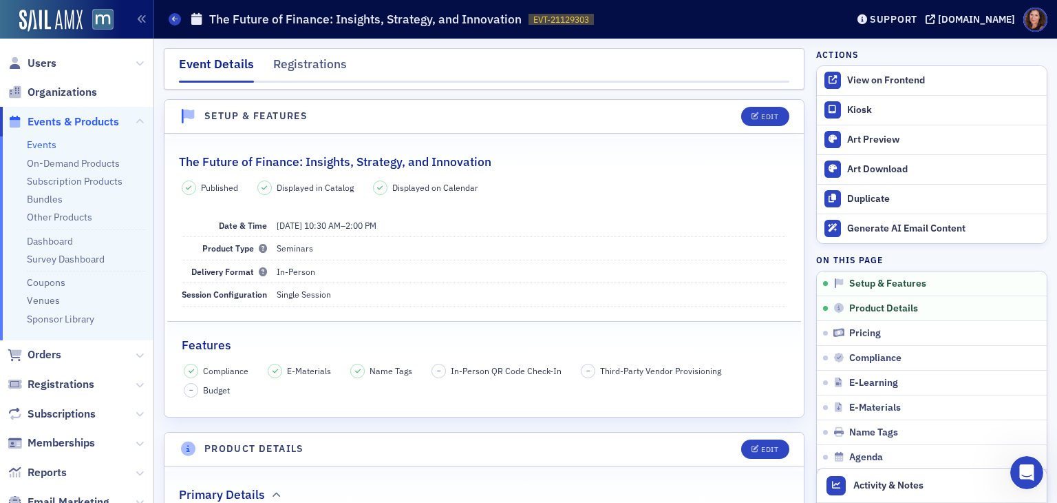
scroll to position [251, 0]
click at [914, 25] on div "Support" at bounding box center [894, 19] width 48 height 12
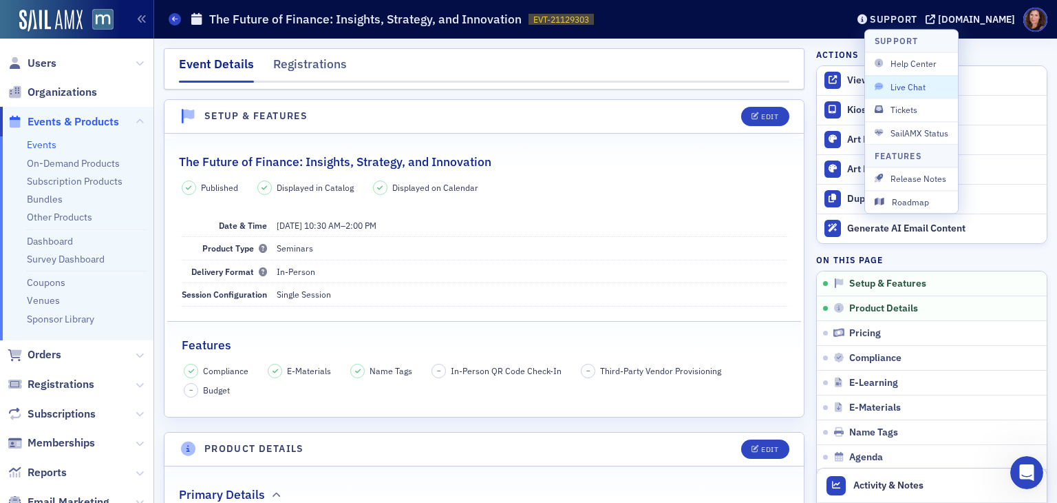
click at [913, 94] on button "Live Chat" at bounding box center [911, 86] width 93 height 23
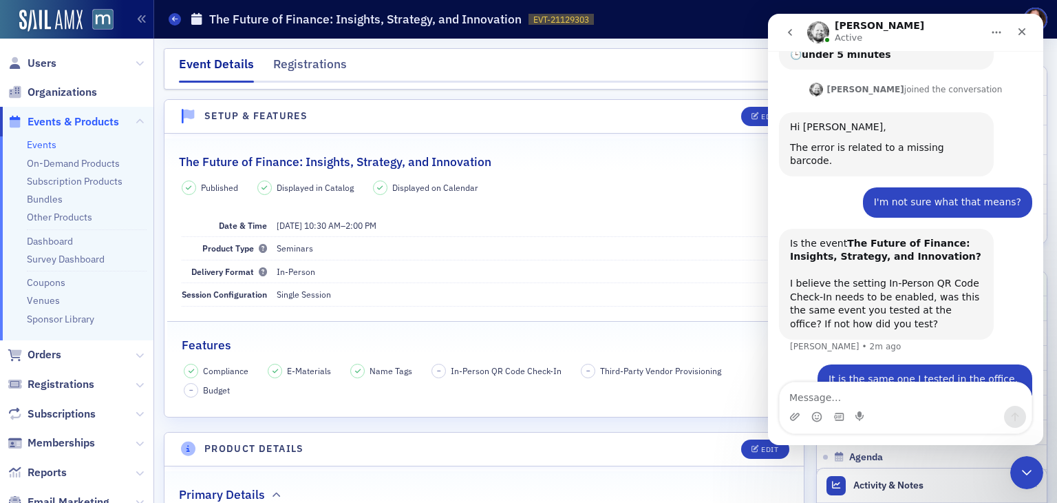
click at [795, 36] on icon "go back" at bounding box center [790, 32] width 11 height 11
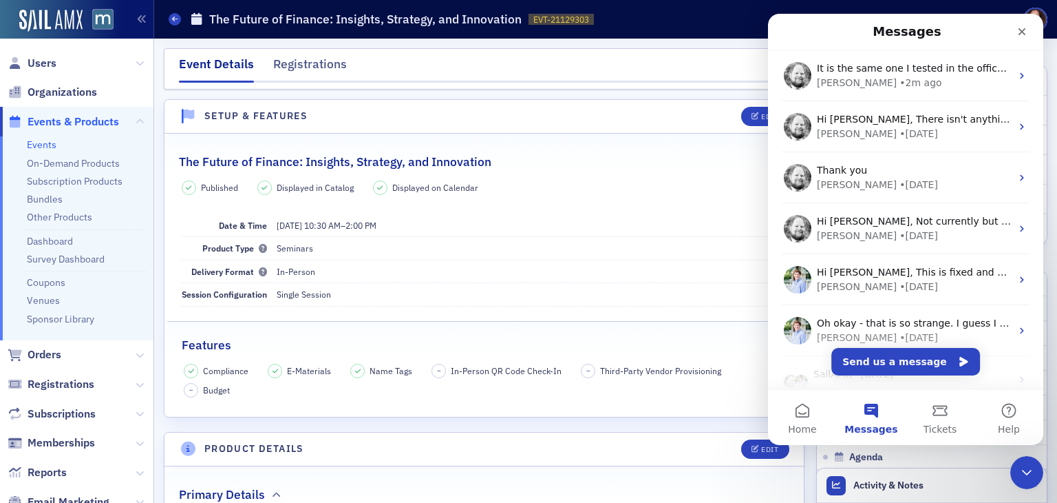
scroll to position [0, 0]
click at [598, 169] on div "The Future of Finance: Insights, Strategy, and Innovation" at bounding box center [484, 154] width 611 height 32
click at [1013, 31] on div "Close" at bounding box center [1022, 31] width 25 height 25
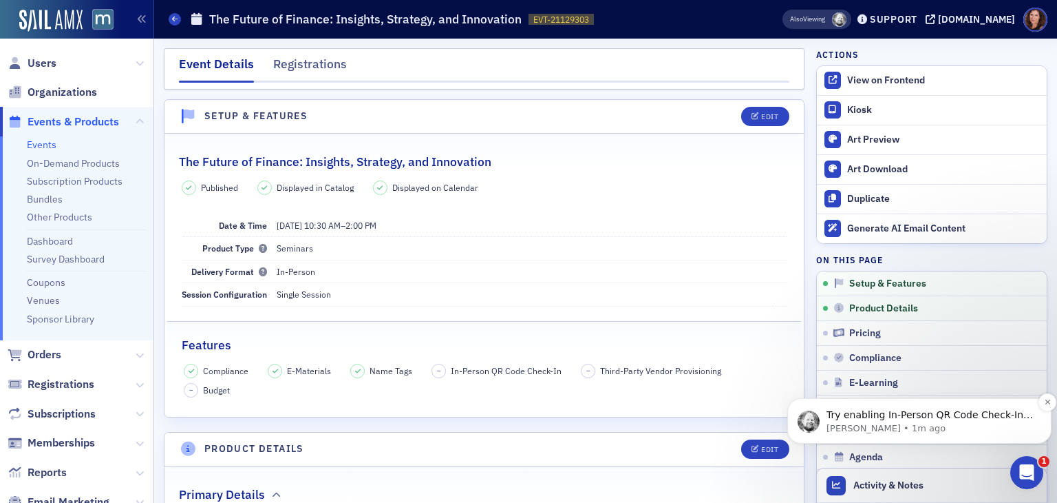
click at [899, 421] on span "Try enabling In-Person QR Code Check-In and then try again." at bounding box center [930, 421] width 207 height 25
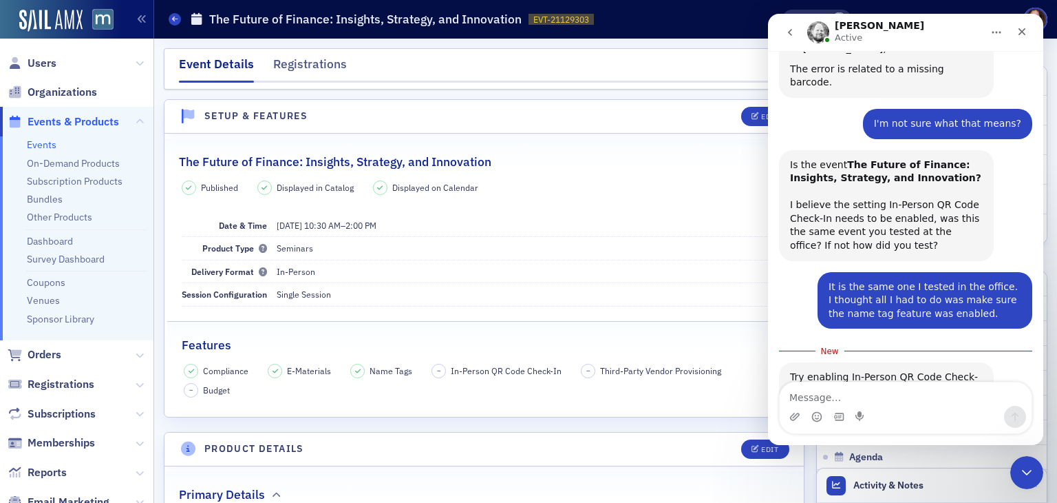
scroll to position [328, 0]
click at [1020, 33] on icon "Close" at bounding box center [1022, 31] width 11 height 11
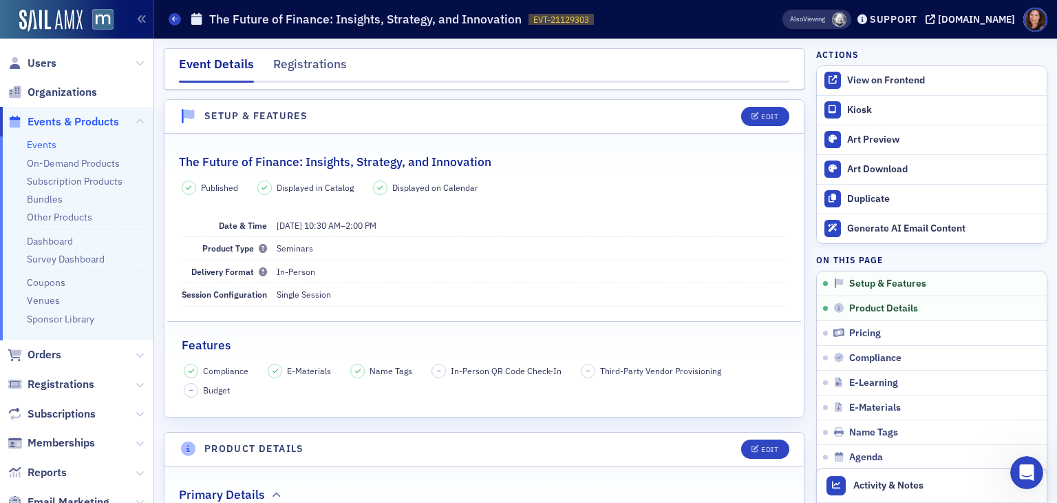
click at [40, 145] on link "Events" at bounding box center [42, 144] width 30 height 12
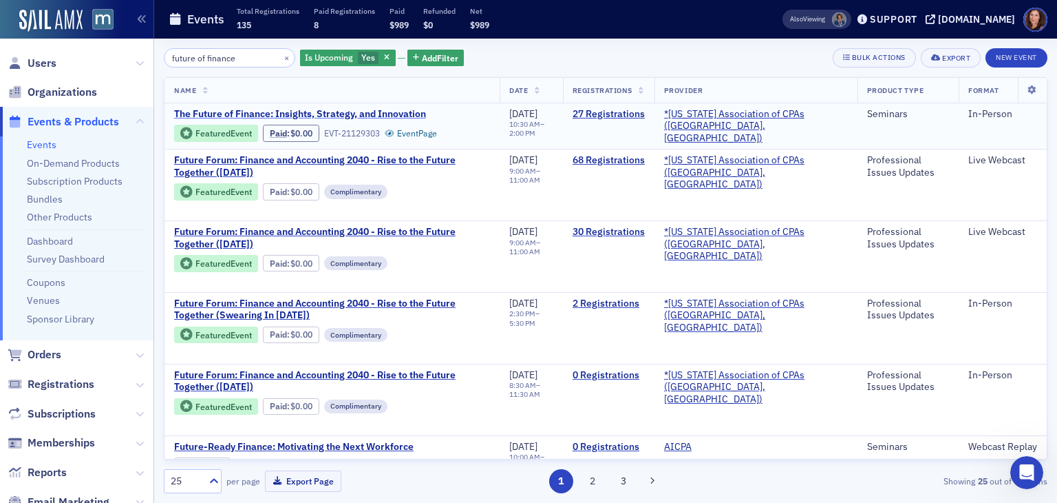
drag, startPoint x: 441, startPoint y: 288, endPoint x: 355, endPoint y: 113, distance: 195.2
click at [355, 113] on span "The Future of Finance: Insights, Strategy, and Innovation" at bounding box center [300, 114] width 252 height 12
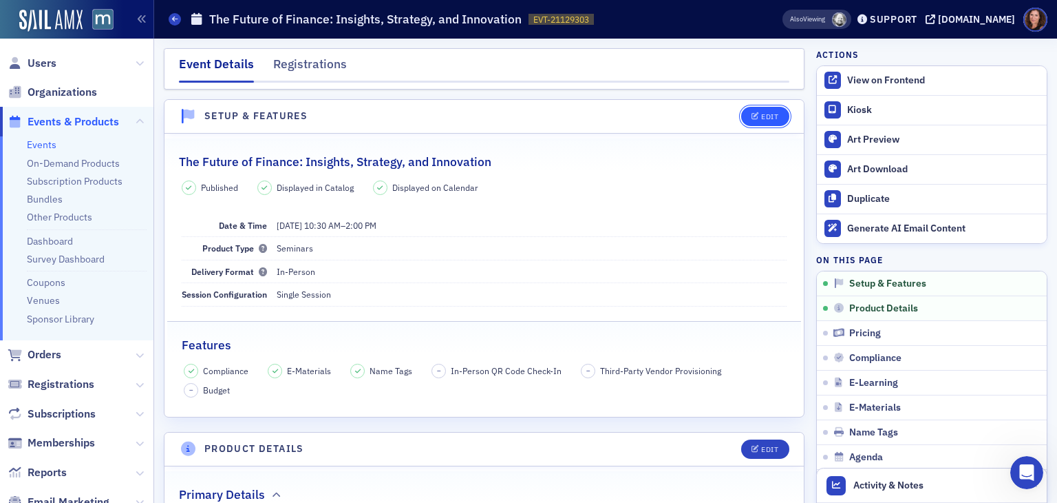
click at [748, 108] on button "Edit" at bounding box center [765, 116] width 48 height 19
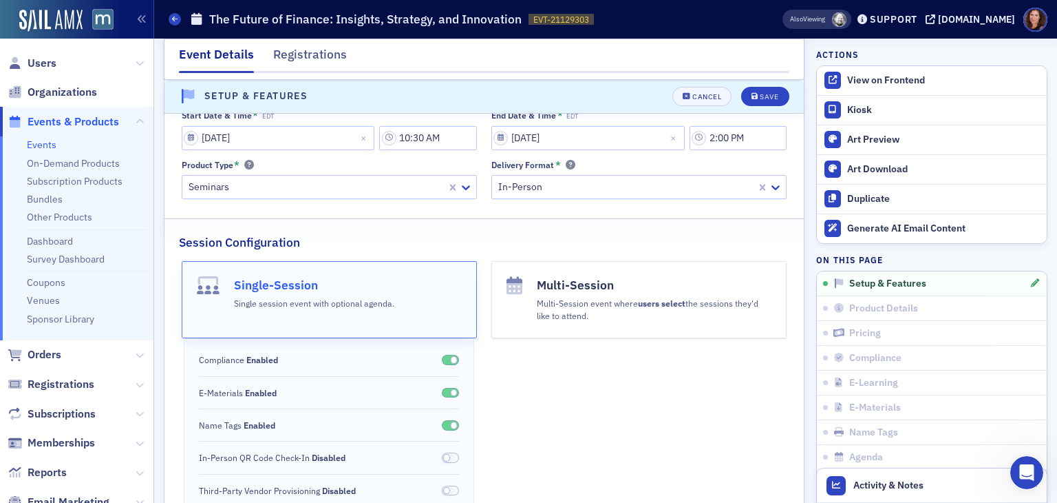
scroll to position [238, 0]
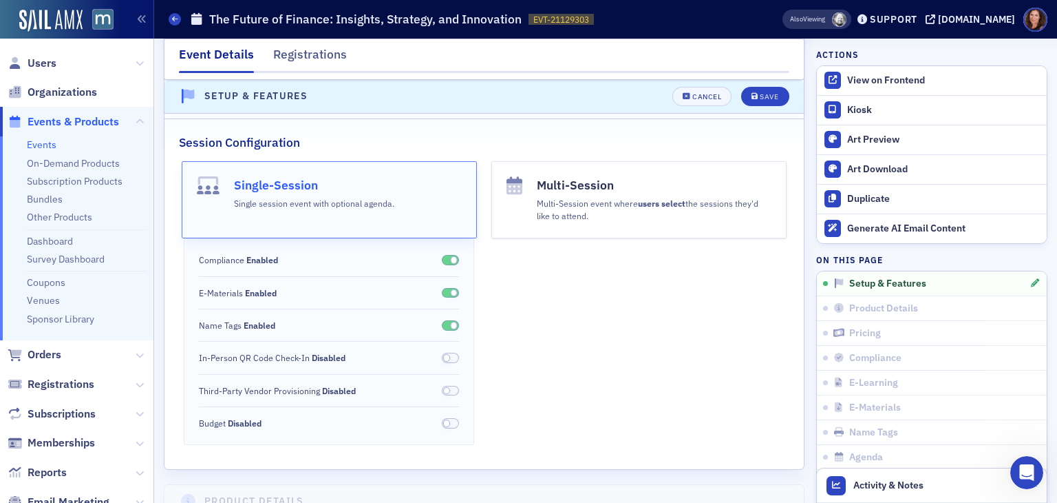
click at [452, 358] on span at bounding box center [451, 357] width 18 height 10
click at [760, 99] on div "Save" at bounding box center [769, 97] width 19 height 8
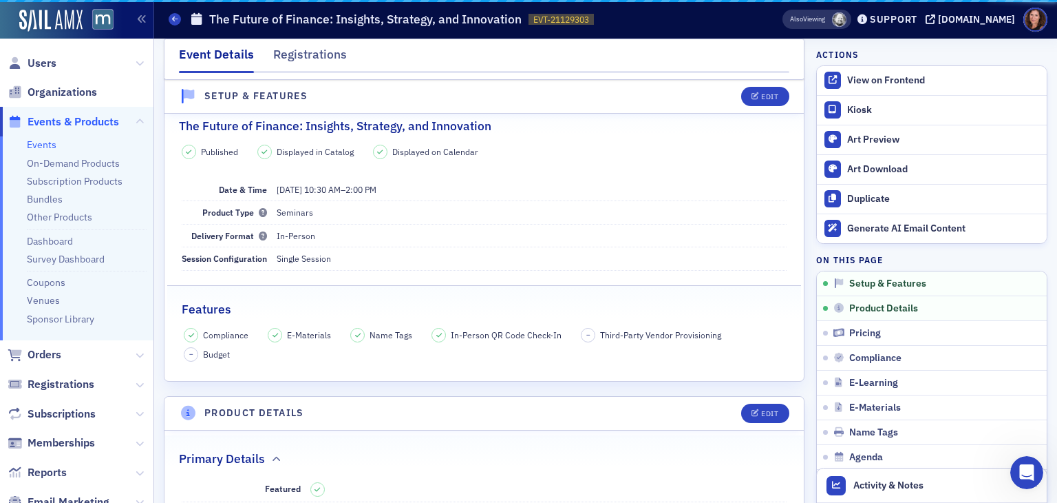
scroll to position [19, 0]
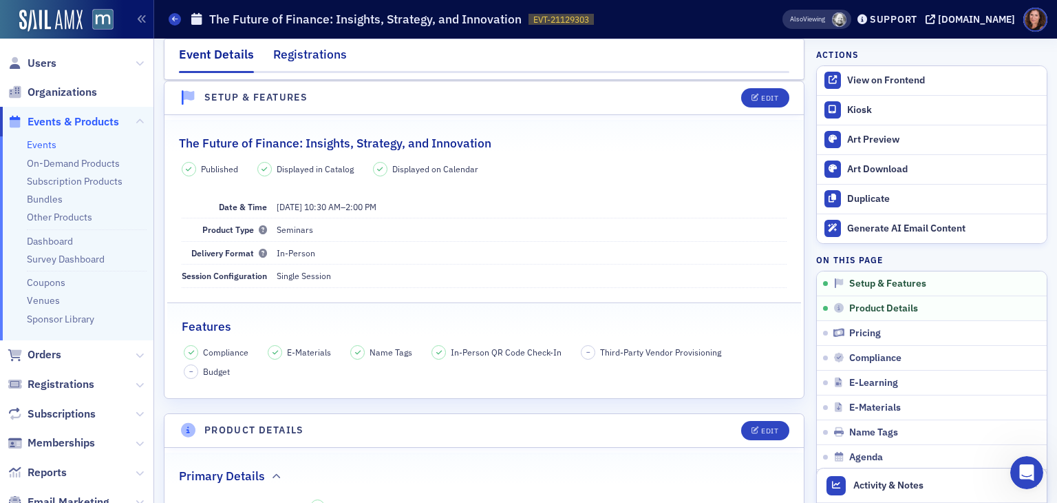
click at [315, 56] on div "Registrations" at bounding box center [310, 57] width 74 height 25
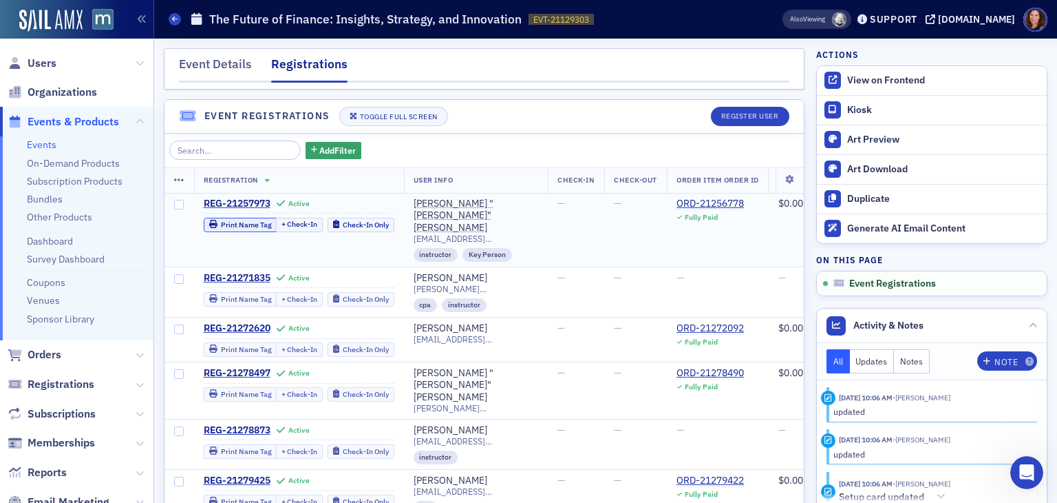
click at [229, 224] on div "Print Name Tag" at bounding box center [246, 225] width 51 height 8
click at [229, 228] on div "Print Name Tag" at bounding box center [246, 225] width 51 height 8
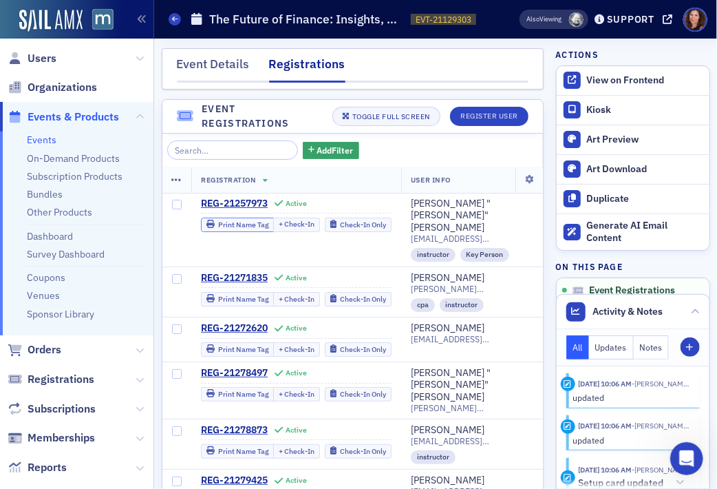
scroll to position [341, 0]
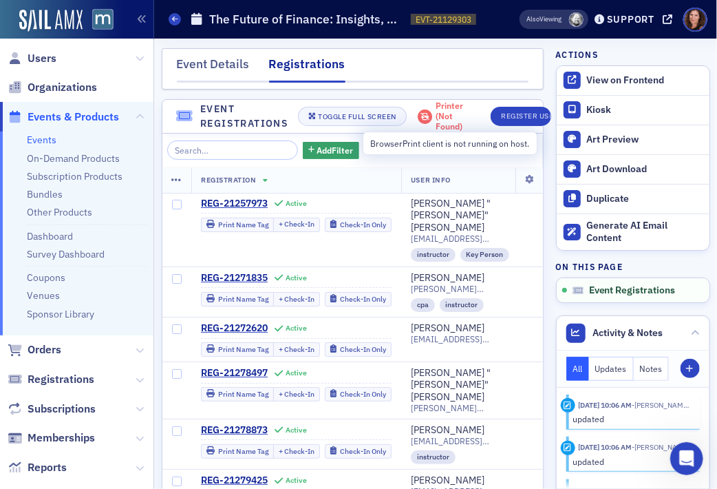
click at [425, 118] on icon at bounding box center [425, 116] width 18 height 14
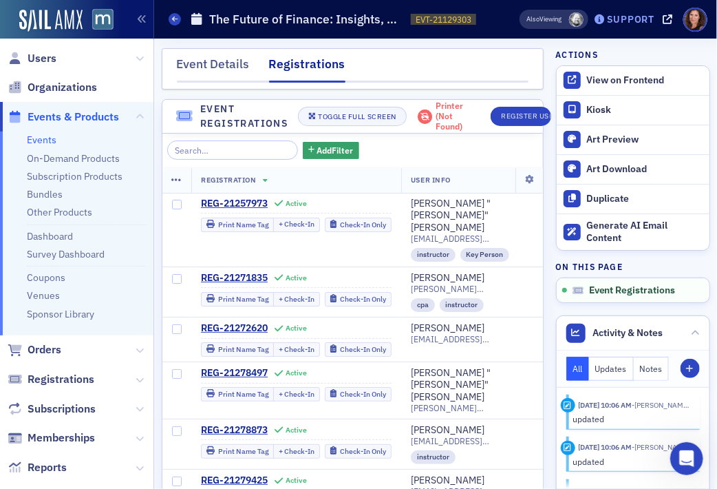
click at [624, 15] on div "Support" at bounding box center [631, 19] width 48 height 12
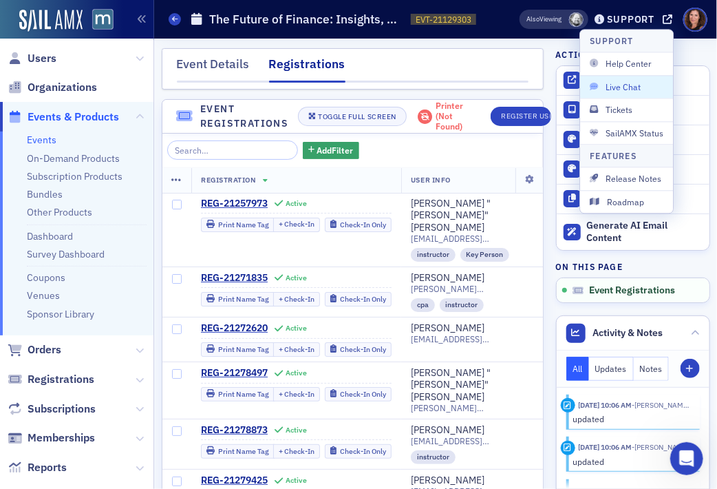
click at [622, 89] on span "Live Chat" at bounding box center [627, 87] width 74 height 12
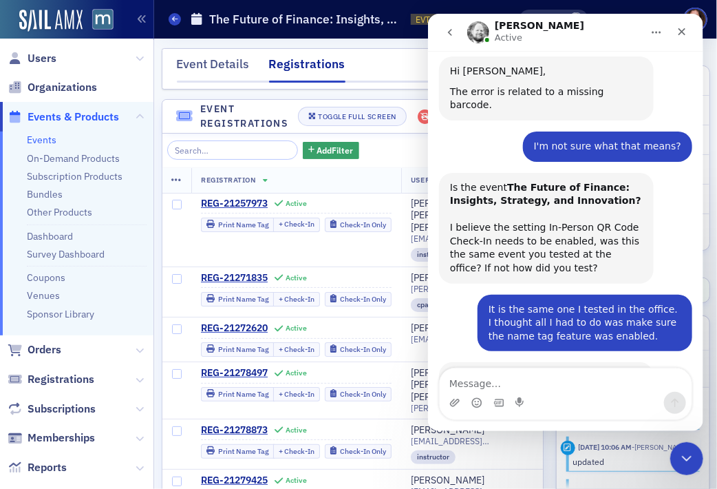
scroll to position [318, 0]
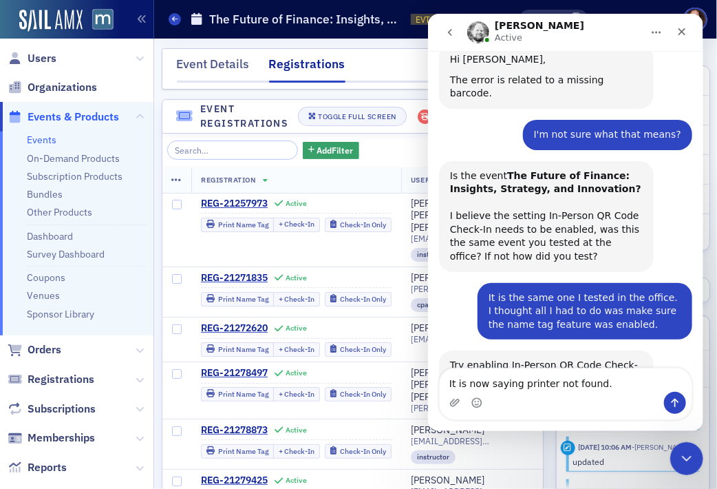
type textarea "It is now saying printer not found."
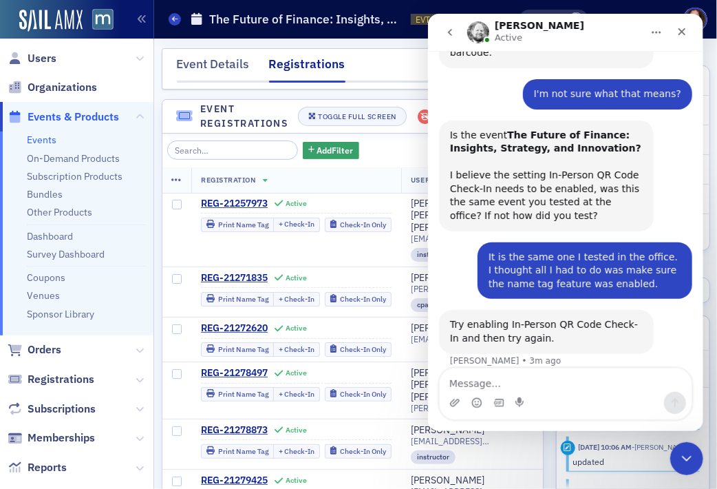
scroll to position [359, 0]
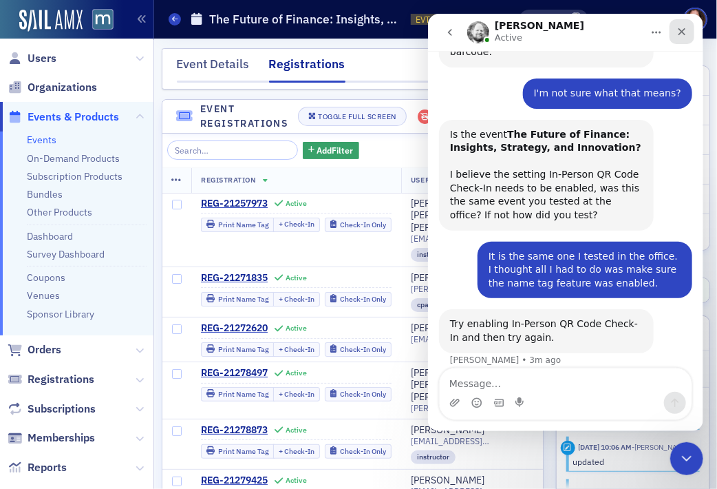
click at [683, 35] on icon "Close" at bounding box center [681, 31] width 11 height 11
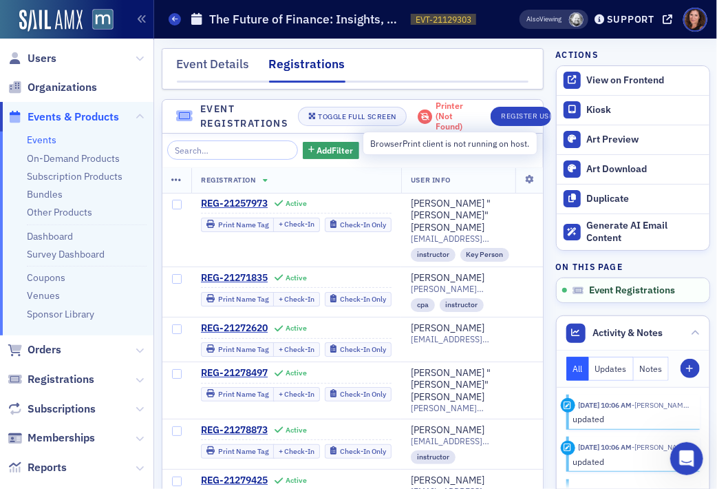
click at [433, 114] on icon at bounding box center [425, 116] width 18 height 14
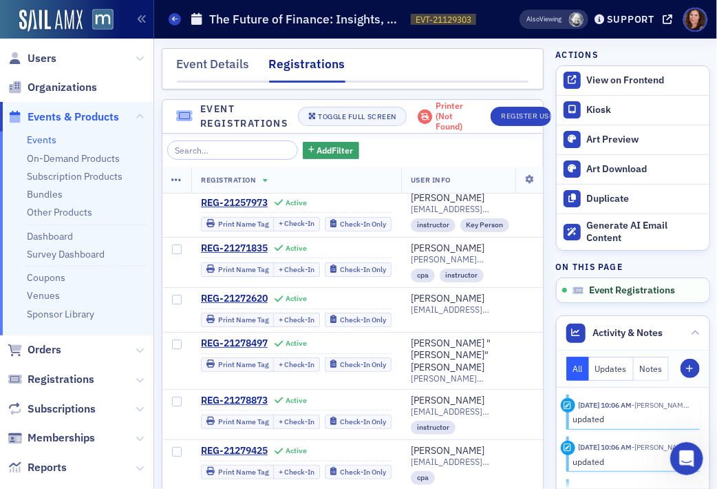
scroll to position [0, 0]
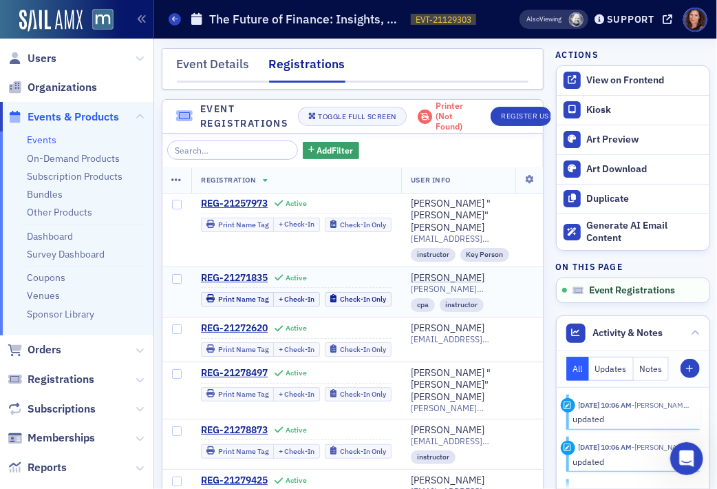
click at [429, 284] on div "rebekah@macpa.org cpa instructor" at bounding box center [473, 298] width 125 height 28
click at [610, 24] on div "Support" at bounding box center [631, 19] width 48 height 12
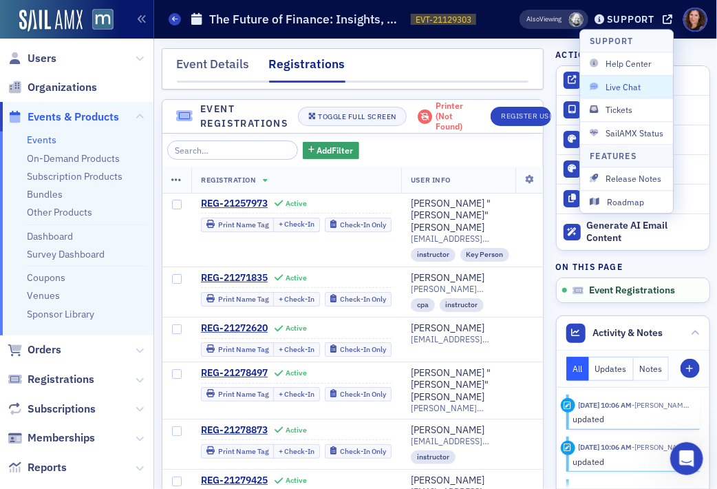
click at [604, 85] on span "Live Chat" at bounding box center [627, 87] width 74 height 12
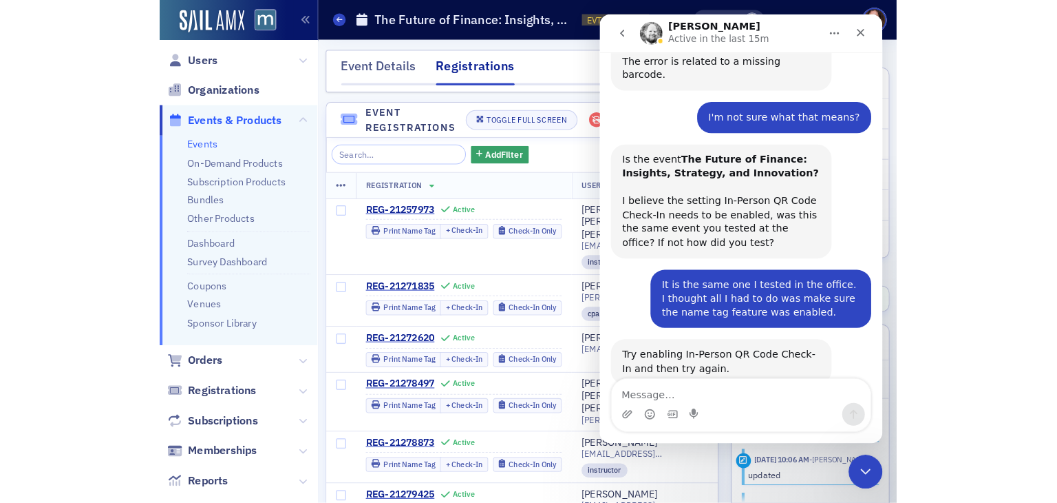
scroll to position [359, 0]
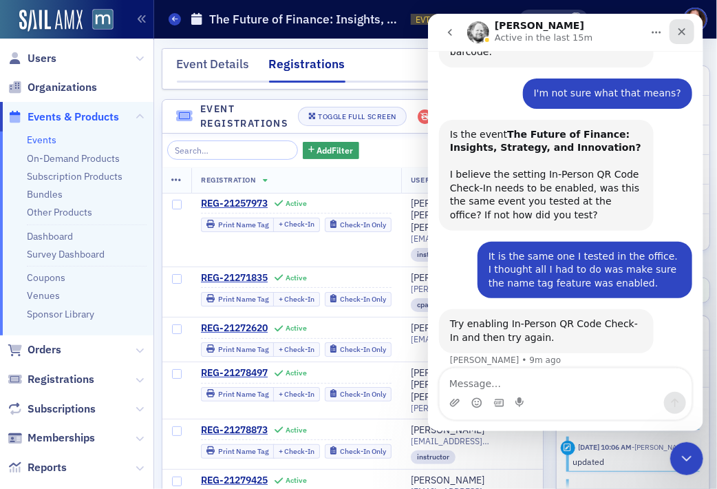
click at [684, 24] on div "Close" at bounding box center [681, 31] width 25 height 25
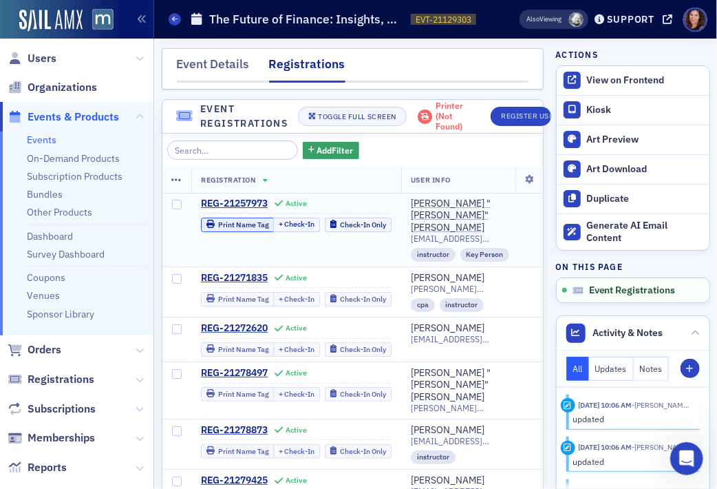
click at [234, 225] on div "Print Name Tag" at bounding box center [243, 225] width 51 height 8
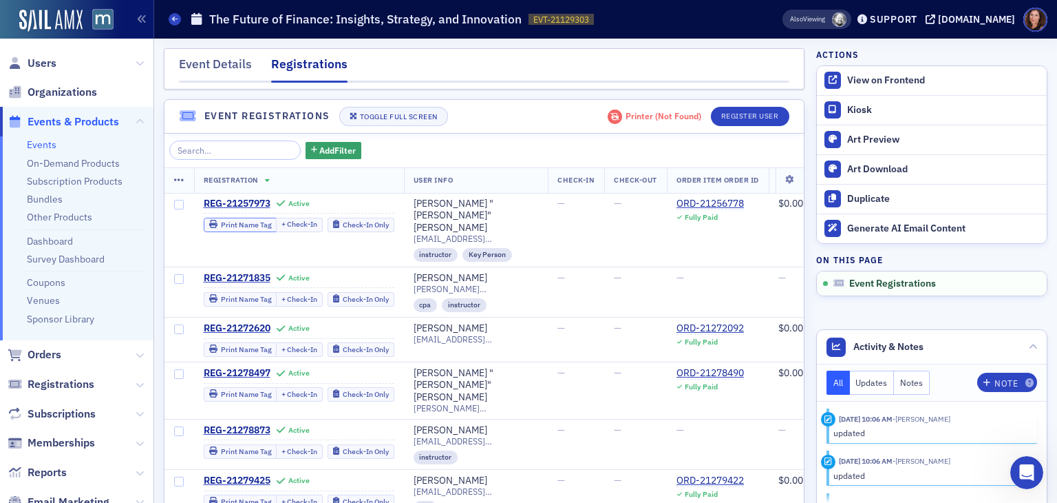
scroll to position [346, 0]
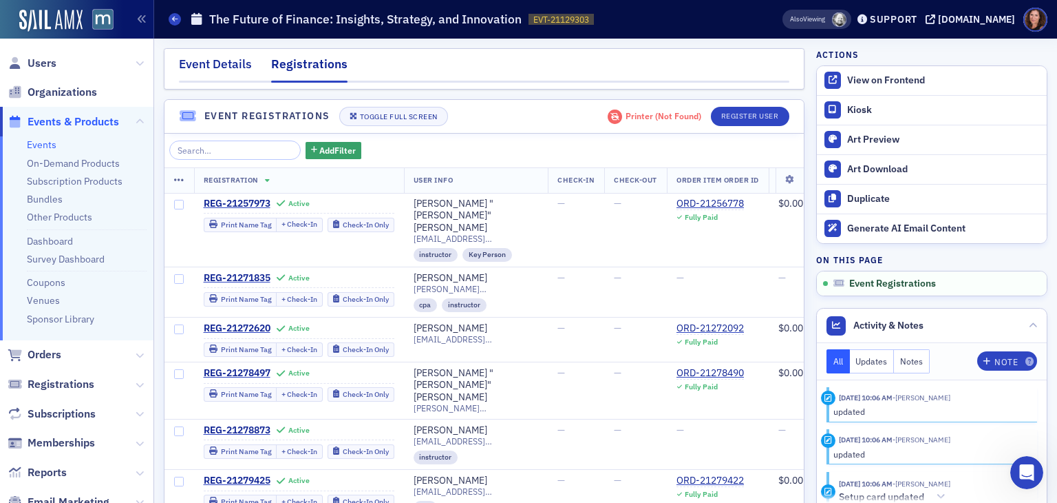
click at [219, 72] on div "Event Details" at bounding box center [215, 67] width 73 height 25
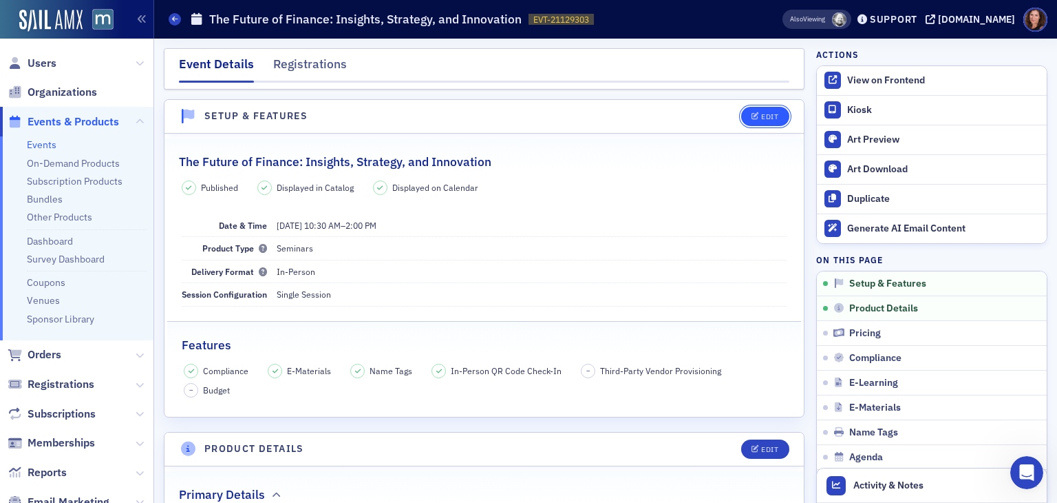
click at [753, 108] on button "Edit" at bounding box center [765, 116] width 48 height 19
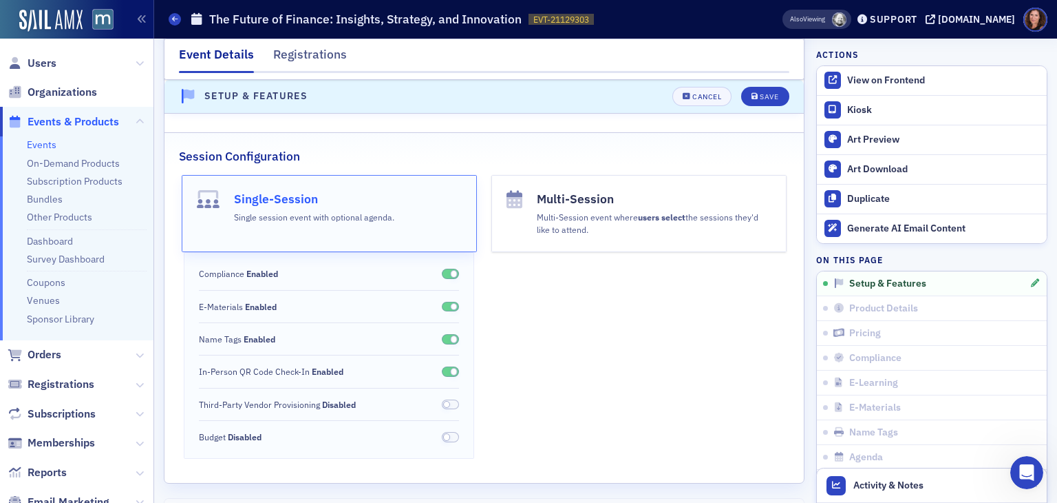
scroll to position [225, 0]
click at [442, 372] on span at bounding box center [451, 371] width 18 height 10
click at [757, 101] on button "Save" at bounding box center [765, 96] width 48 height 19
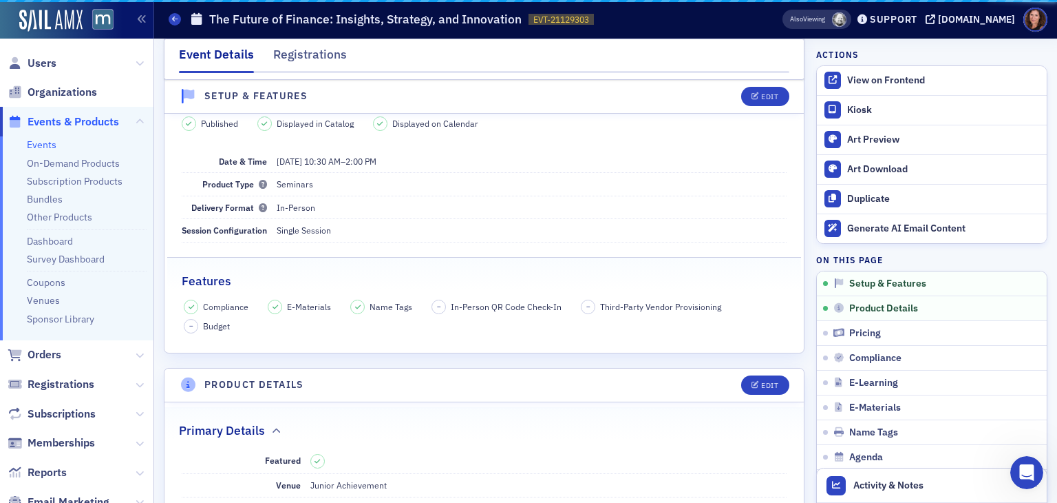
scroll to position [25, 0]
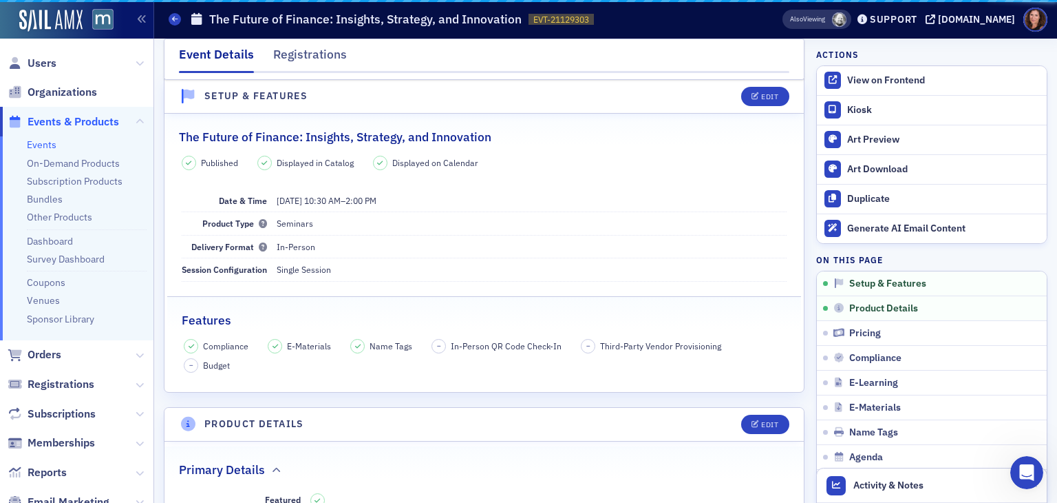
click at [314, 57] on div "Registrations" at bounding box center [310, 57] width 74 height 25
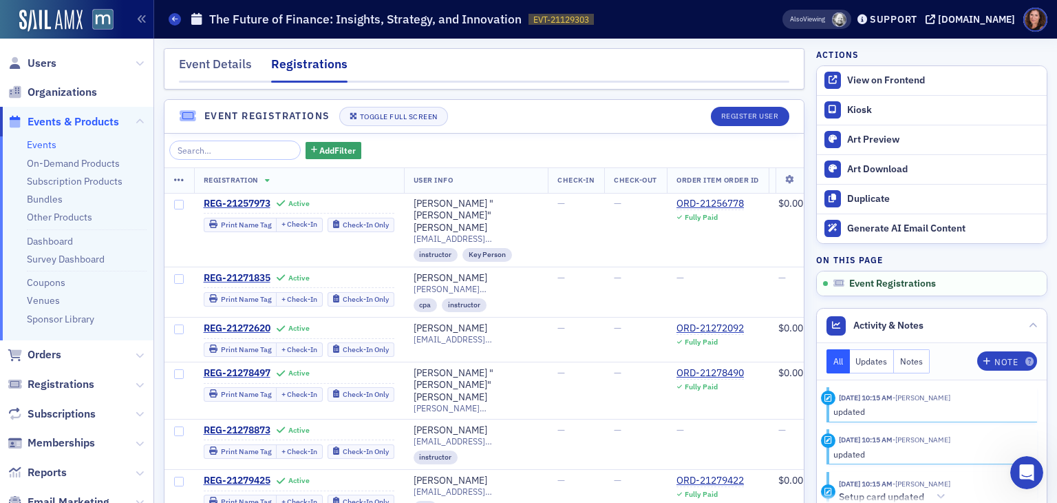
click at [314, 57] on div "Registrations" at bounding box center [309, 69] width 76 height 28
click at [238, 226] on div "Print Name Tag" at bounding box center [246, 225] width 51 height 8
click at [37, 148] on link "Events" at bounding box center [42, 144] width 30 height 12
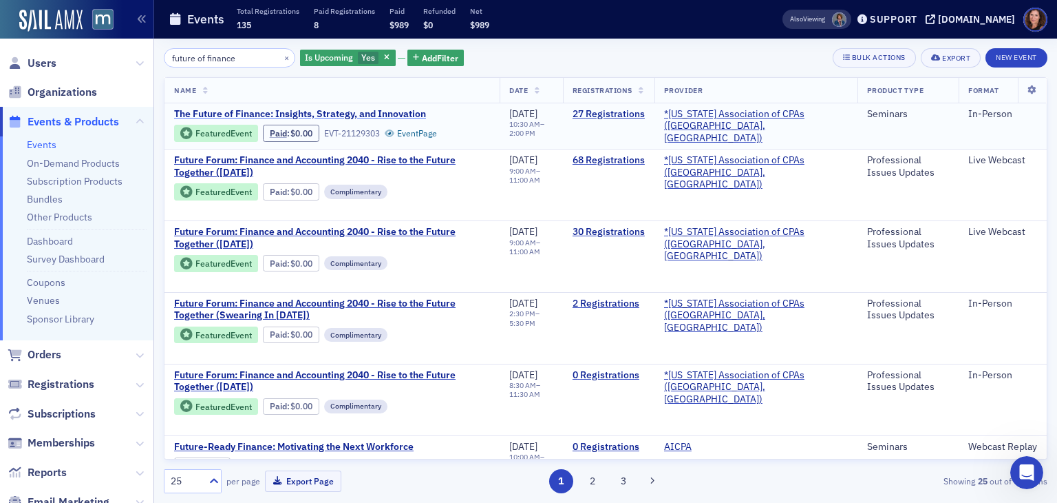
click at [356, 111] on span "The Future of Finance: Insights, Strategy, and Innovation" at bounding box center [300, 114] width 252 height 12
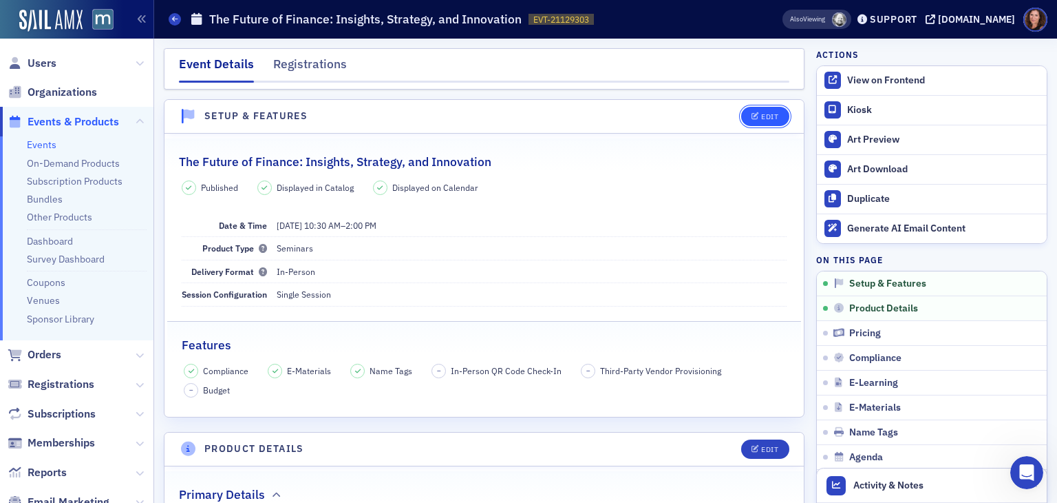
click at [761, 117] on div "Edit" at bounding box center [769, 117] width 17 height 8
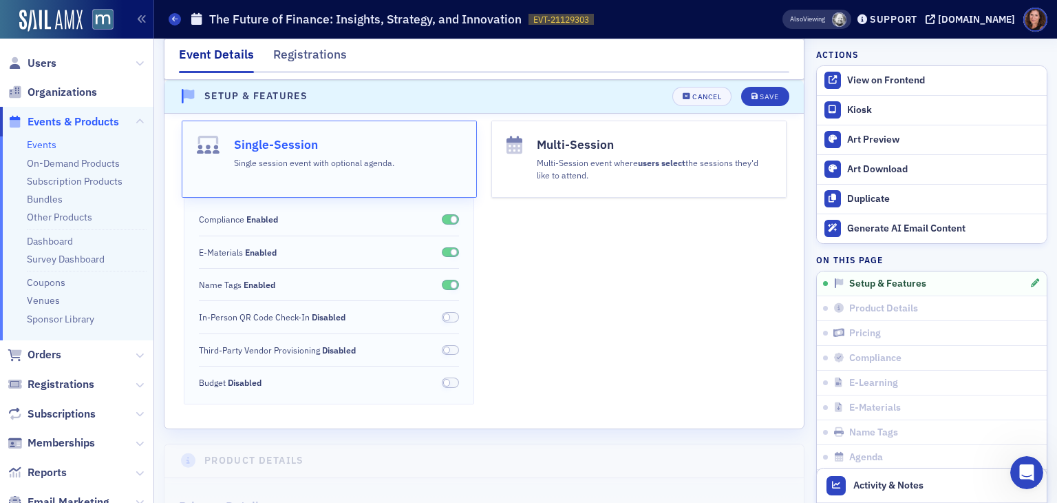
scroll to position [288, 0]
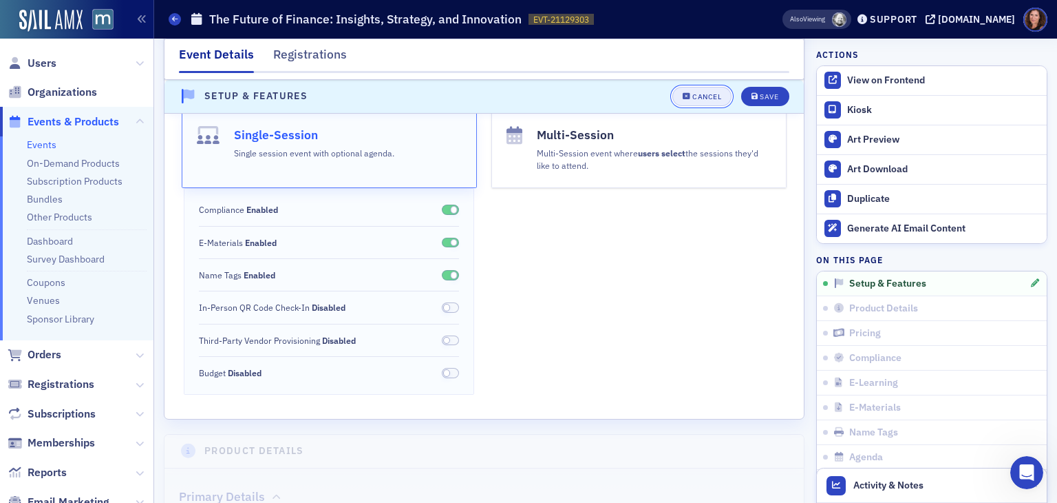
click at [699, 93] on div "Cancel" at bounding box center [707, 97] width 29 height 8
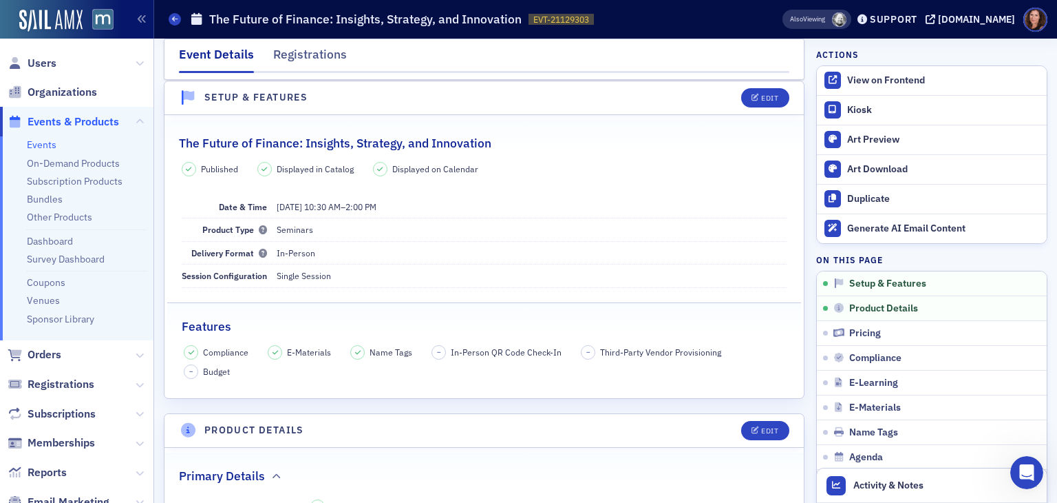
scroll to position [0, 0]
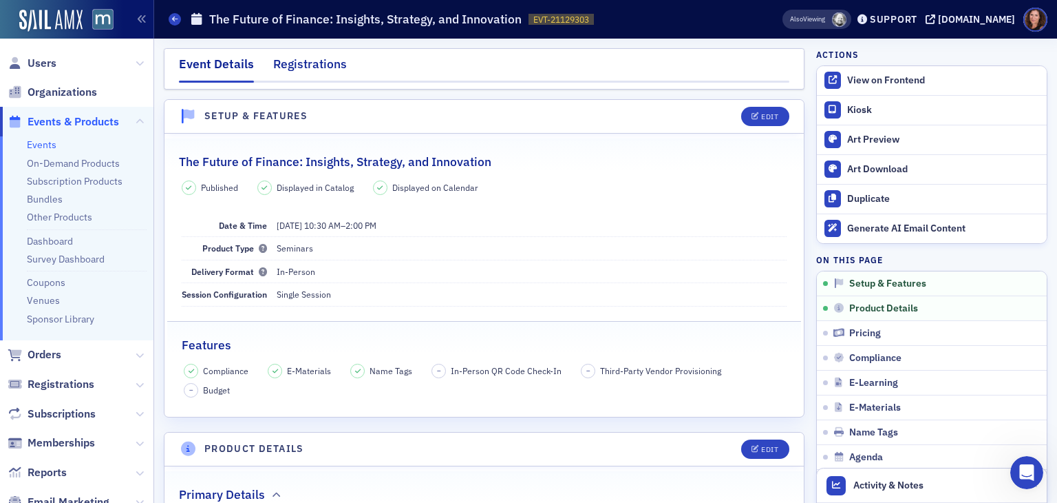
click at [295, 66] on div "Registrations" at bounding box center [310, 67] width 74 height 25
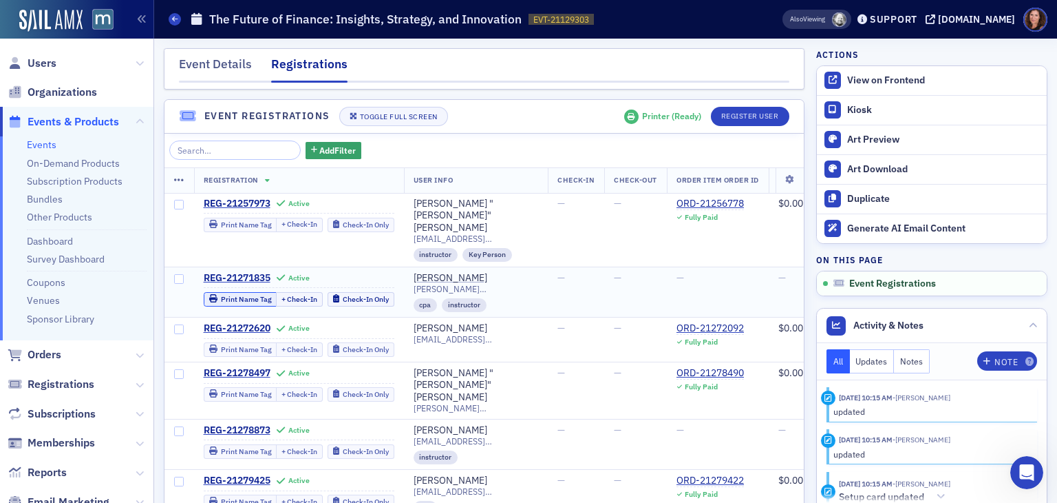
click at [233, 295] on div "Print Name Tag" at bounding box center [246, 299] width 51 height 8
click at [911, 23] on div "Support" at bounding box center [894, 19] width 48 height 12
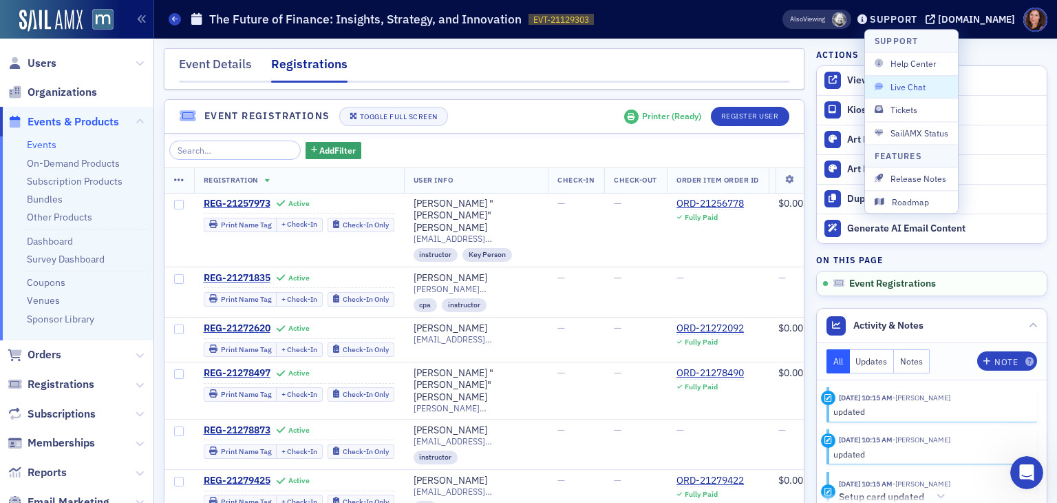
click at [903, 88] on span "Live Chat" at bounding box center [912, 87] width 74 height 12
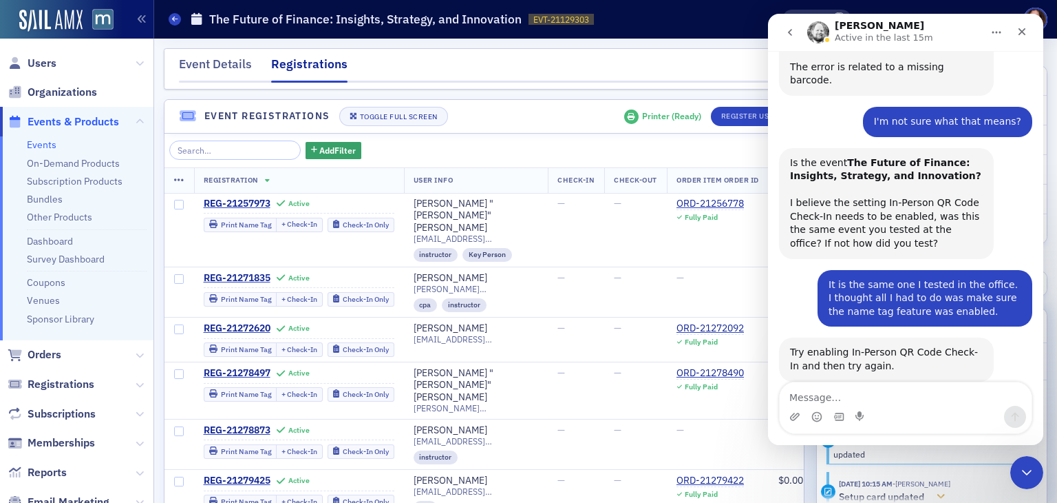
scroll to position [346, 0]
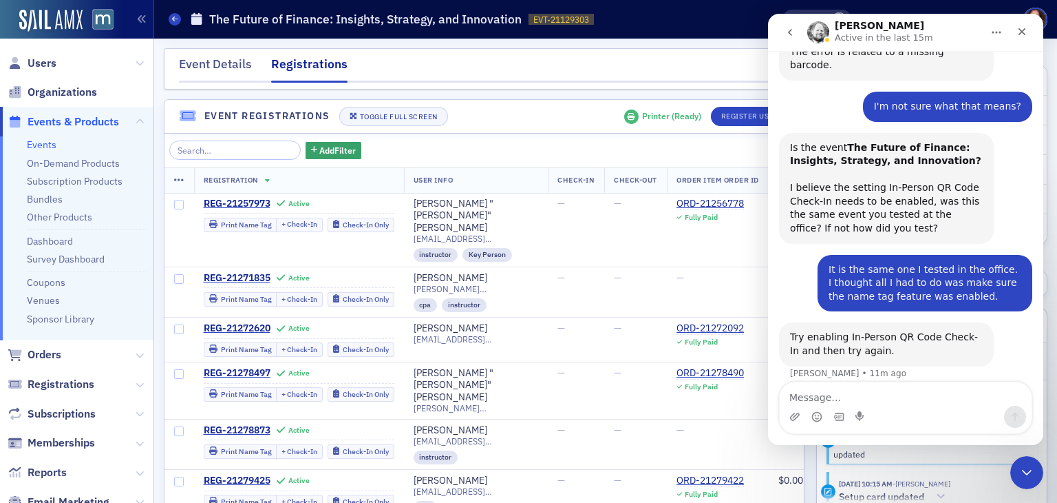
click at [823, 390] on textarea "Message…" at bounding box center [906, 393] width 252 height 23
click at [822, 402] on textarea "Message…" at bounding box center [906, 393] width 252 height 23
click at [896, 397] on textarea "It is printing now, but onlyh" at bounding box center [906, 393] width 252 height 23
type textarea "I"
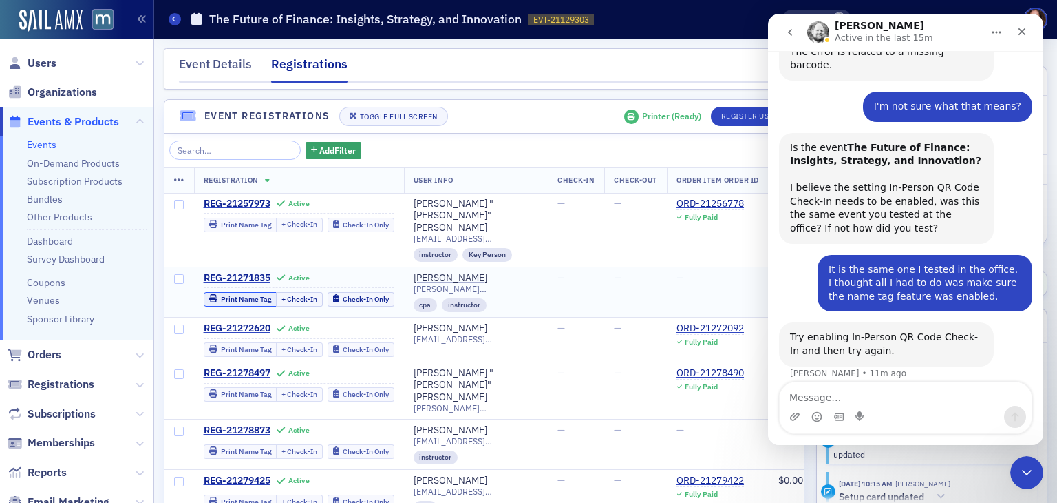
click at [231, 295] on div "Print Name Tag" at bounding box center [246, 299] width 51 height 8
click at [207, 60] on div "Event Details" at bounding box center [215, 67] width 73 height 25
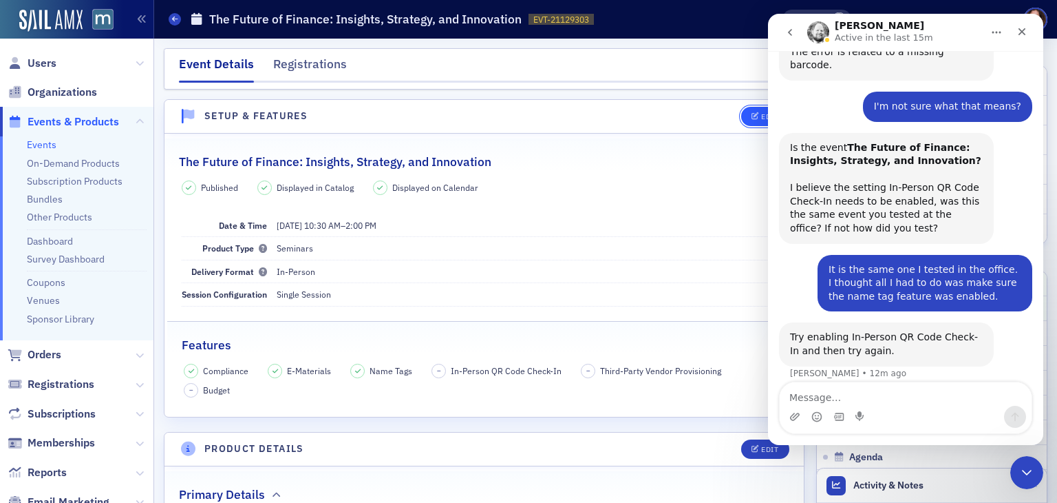
click at [752, 119] on icon "button" at bounding box center [756, 117] width 8 height 8
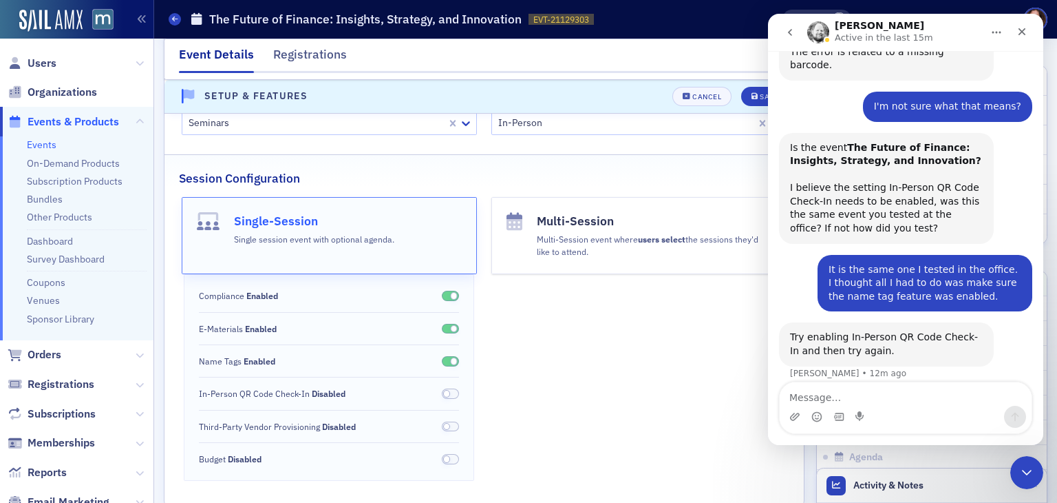
scroll to position [203, 0]
click at [445, 392] on span at bounding box center [447, 393] width 8 height 8
click at [752, 96] on icon "submit" at bounding box center [755, 97] width 7 height 8
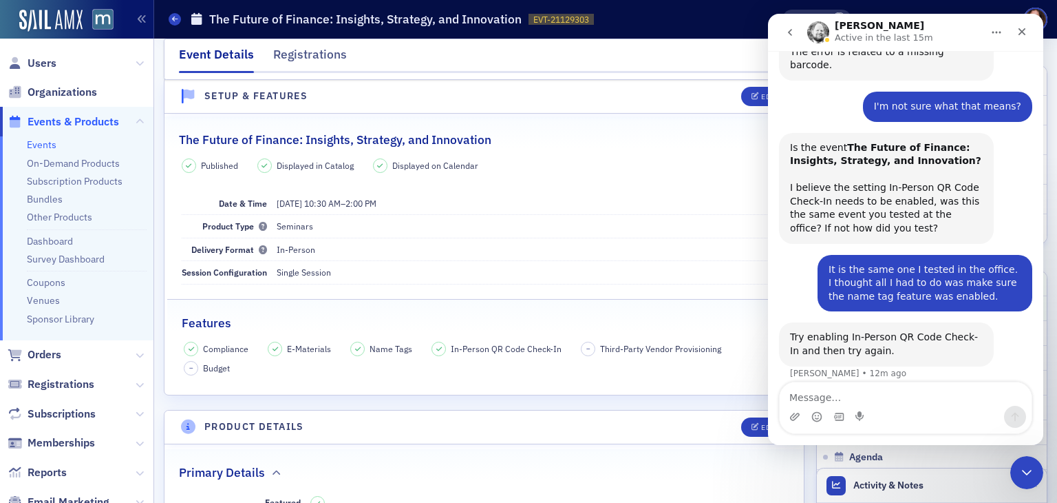
scroll to position [19, 0]
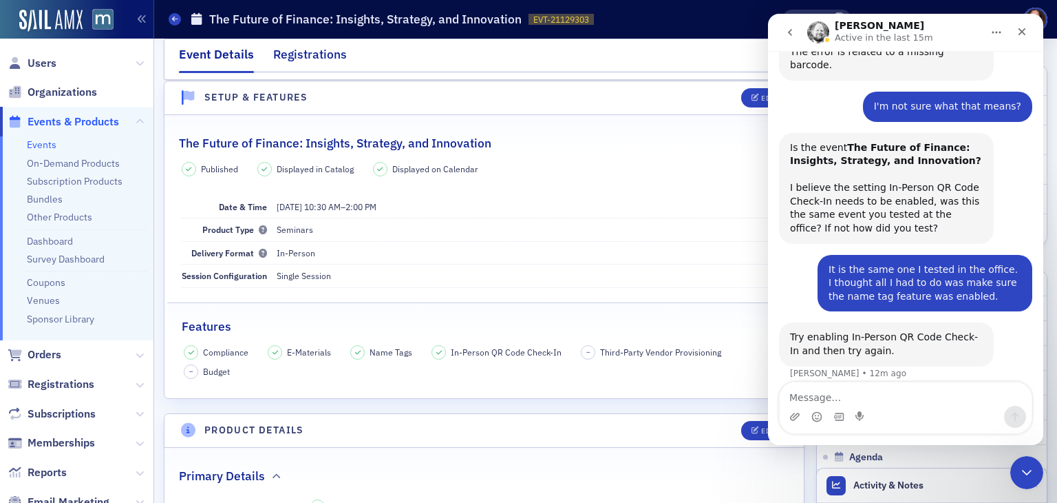
click at [314, 57] on div "Registrations" at bounding box center [310, 57] width 74 height 25
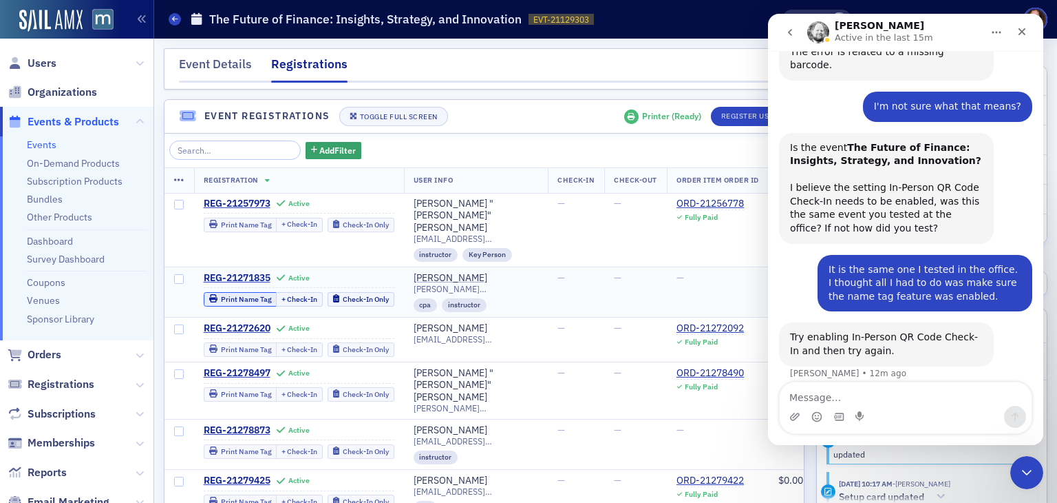
click at [250, 295] on div "Print Name Tag" at bounding box center [246, 299] width 51 height 8
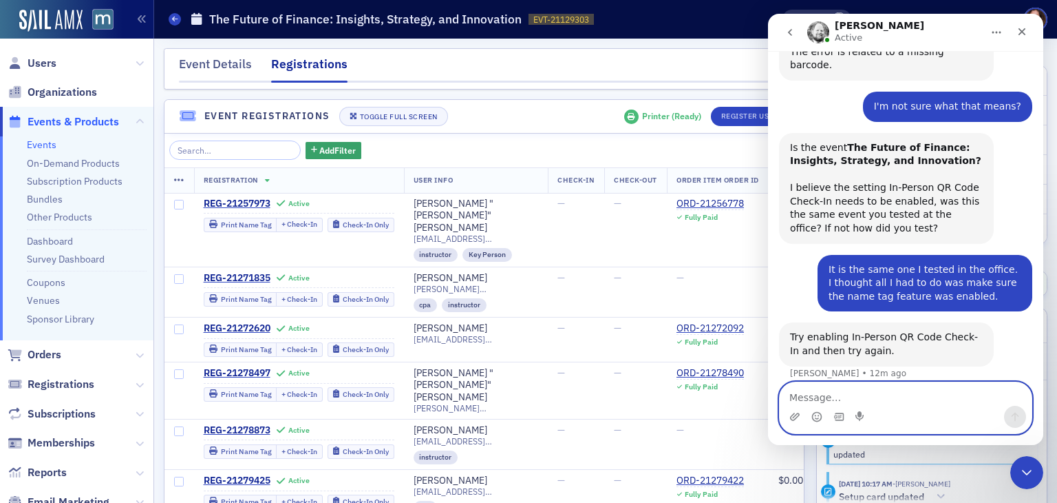
click at [840, 387] on textarea "Message…" at bounding box center [906, 393] width 252 height 23
type textarea "I"
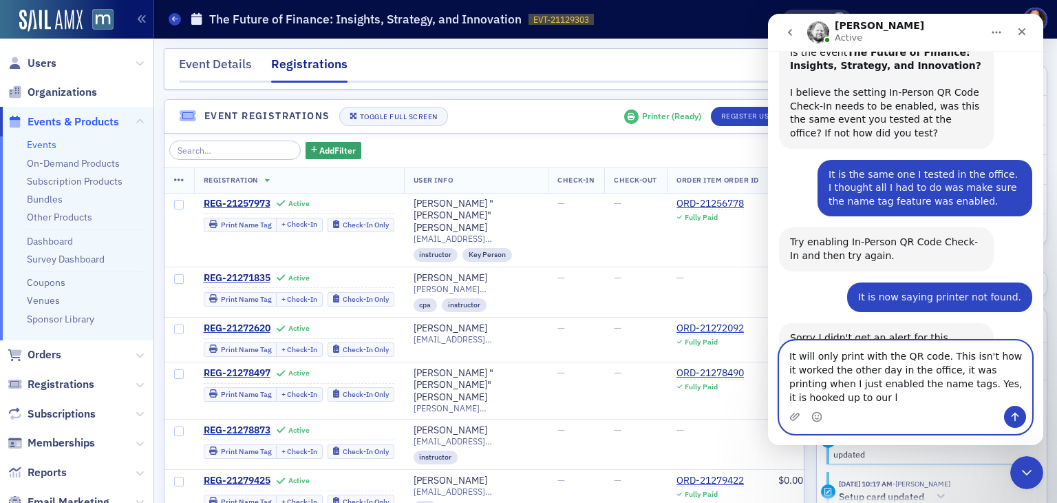
scroll to position [455, 0]
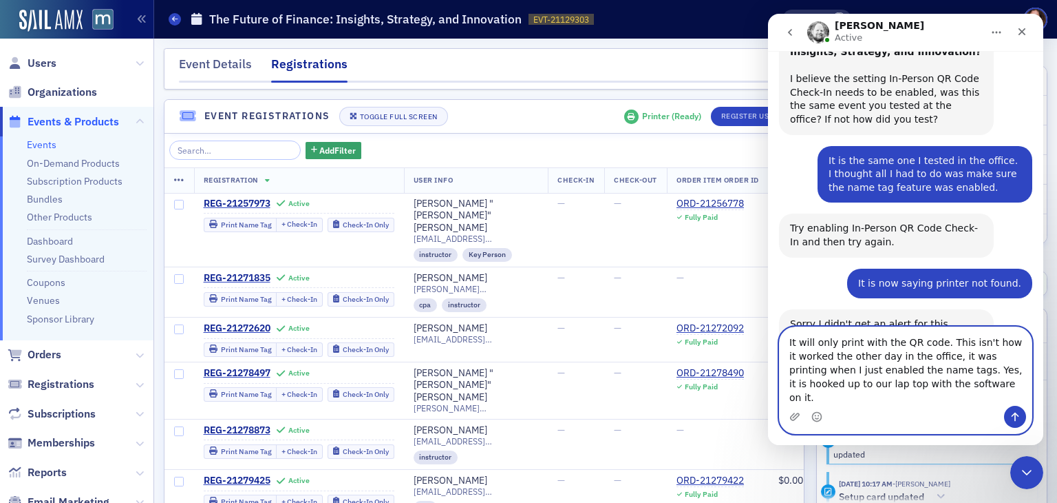
type textarea "It will only print with the QR code. This isn't how it worked the other day in …"
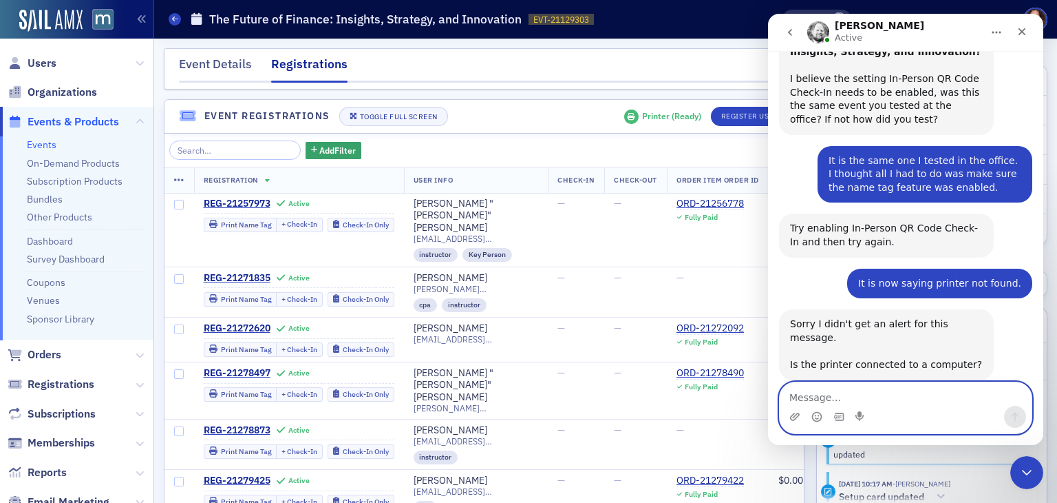
scroll to position [509, 0]
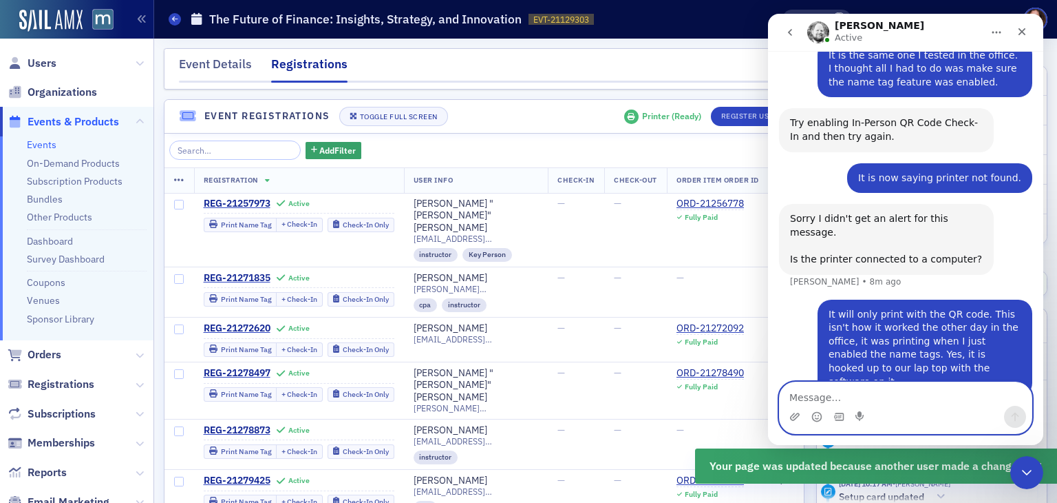
scroll to position [562, 0]
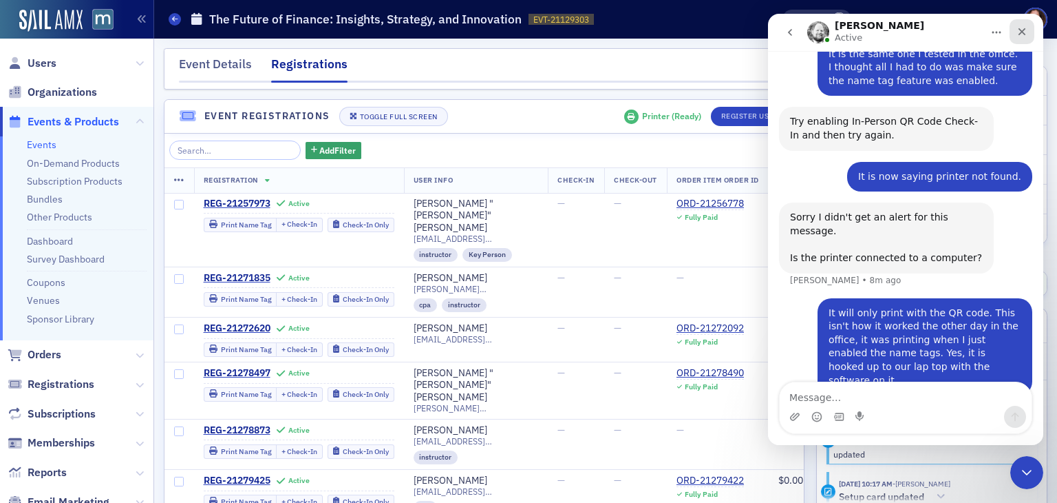
click at [1023, 30] on icon "Close" at bounding box center [1023, 32] width 8 height 8
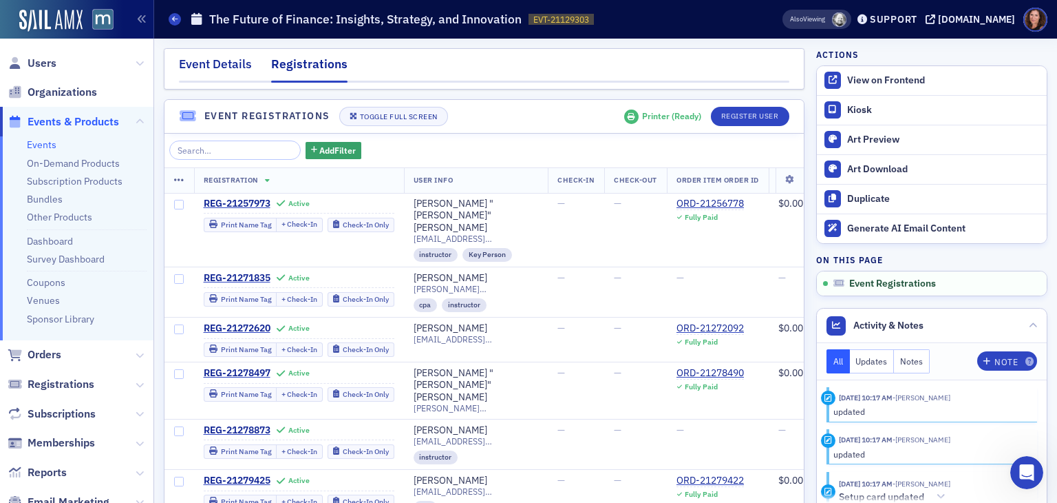
click at [238, 57] on div "Event Details" at bounding box center [215, 67] width 73 height 25
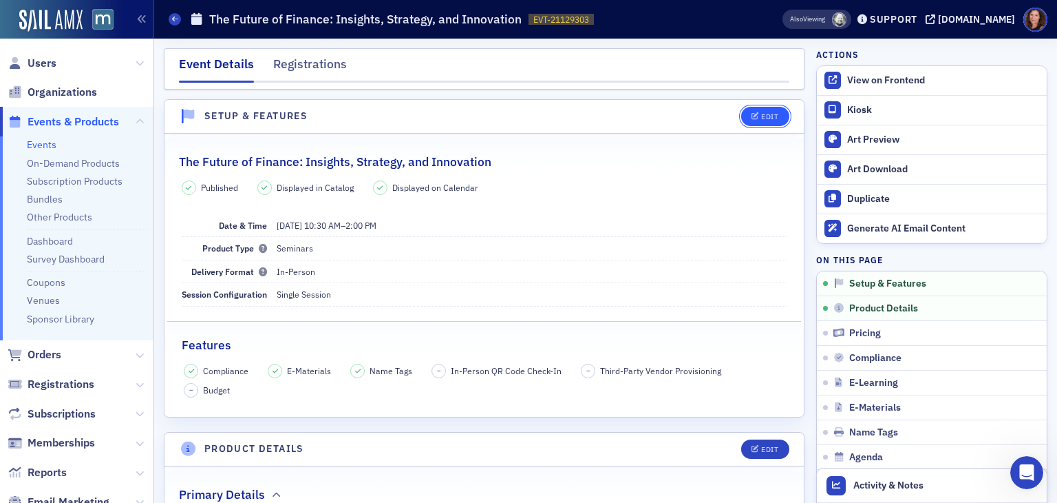
click at [757, 110] on button "Edit" at bounding box center [765, 116] width 48 height 19
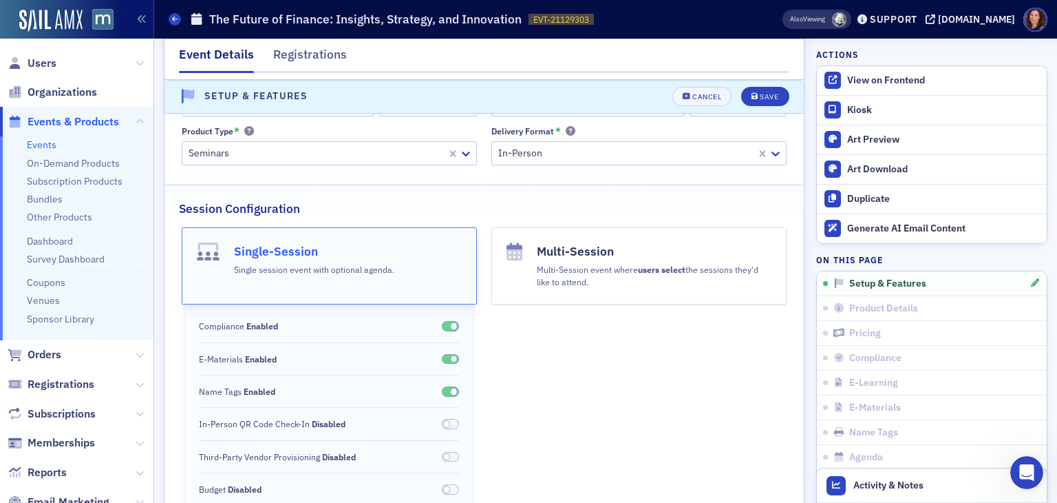
scroll to position [173, 0]
drag, startPoint x: 448, startPoint y: 346, endPoint x: 693, endPoint y: 86, distance: 357.0
click at [693, 87] on button "Cancel" at bounding box center [702, 96] width 59 height 19
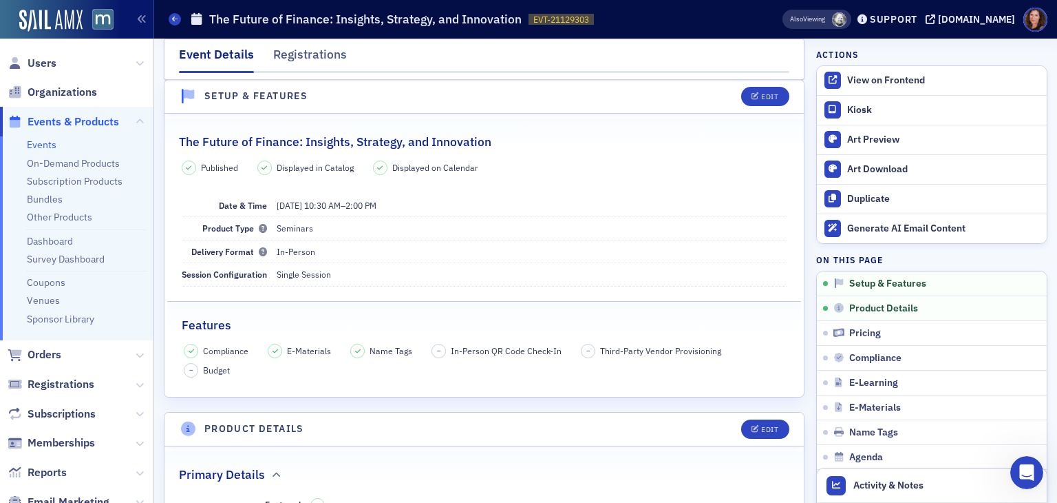
scroll to position [19, 0]
click at [314, 49] on div "Registrations" at bounding box center [310, 57] width 74 height 25
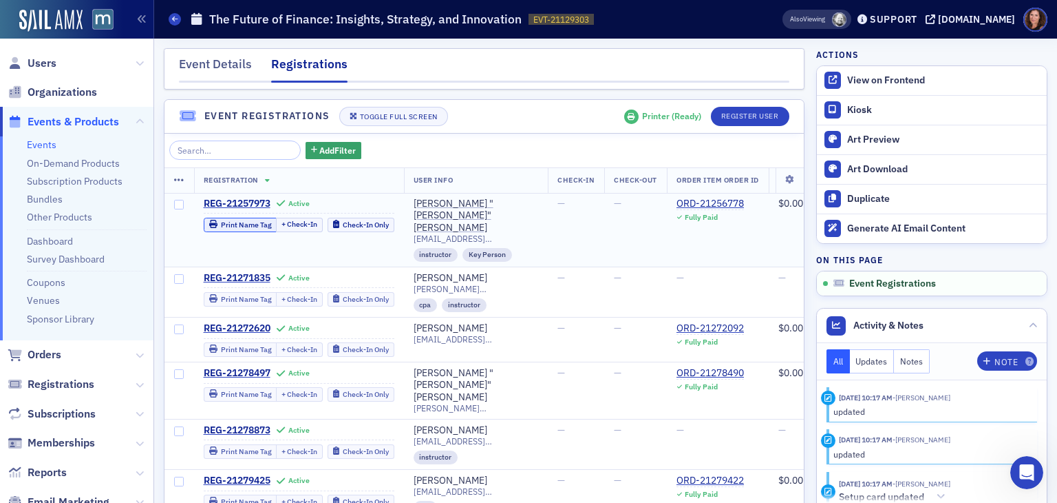
click at [234, 224] on div "Print Name Tag" at bounding box center [246, 225] width 51 height 8
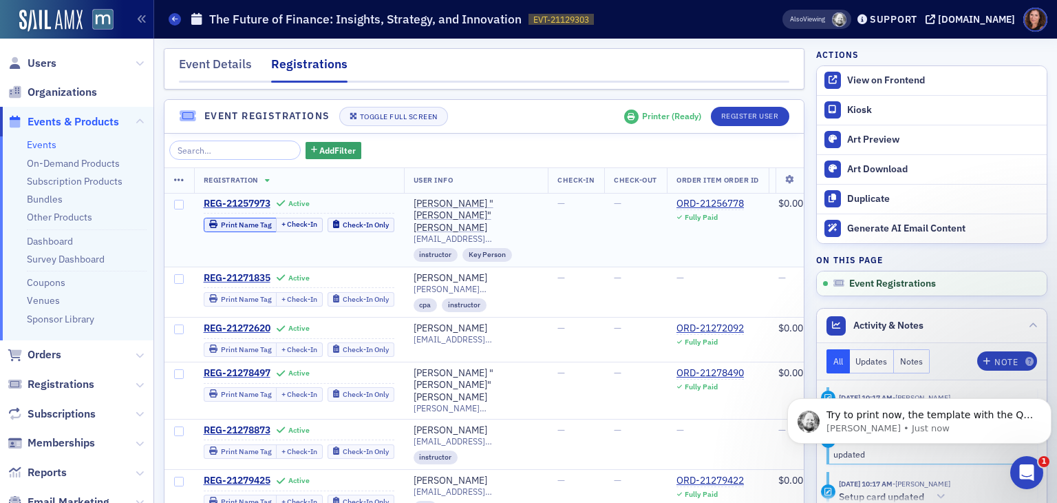
scroll to position [590, 0]
click at [209, 59] on div "Event Details" at bounding box center [215, 67] width 73 height 25
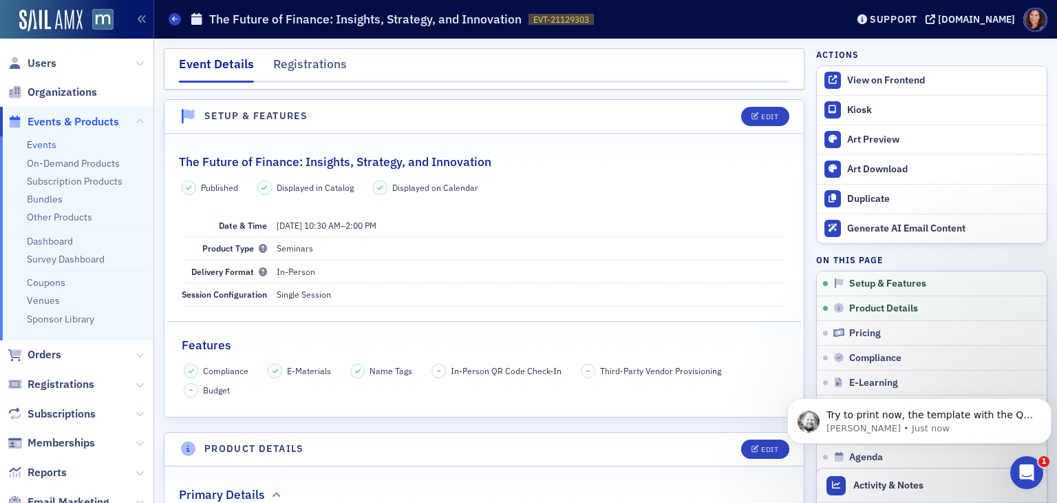
scroll to position [120, 0]
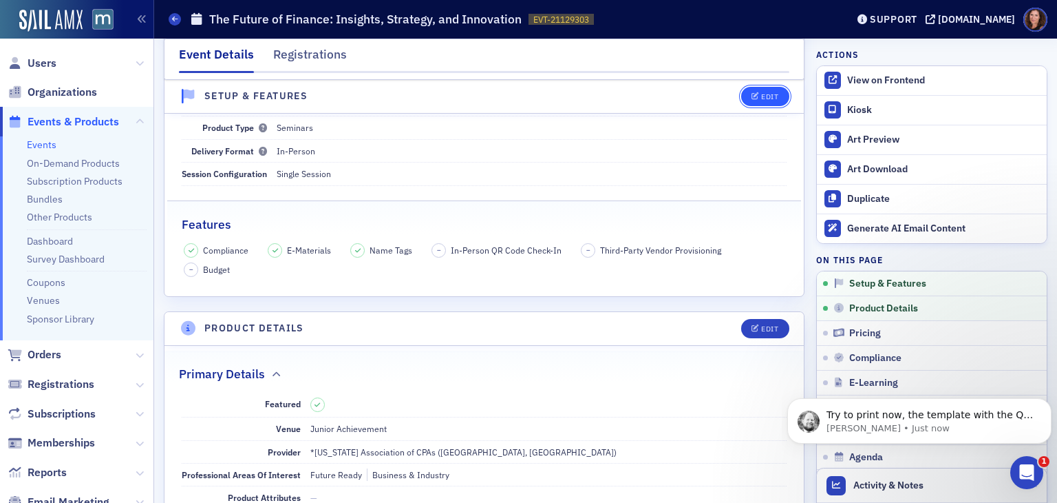
click at [761, 93] on div "Edit" at bounding box center [769, 97] width 17 height 8
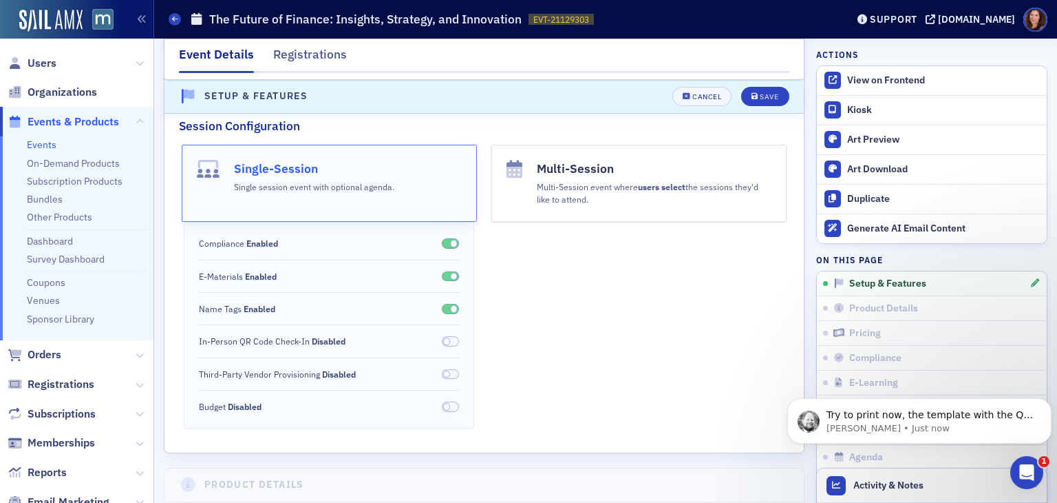
scroll to position [255, 0]
click at [447, 341] on span at bounding box center [451, 341] width 18 height 10
click at [442, 340] on span at bounding box center [451, 341] width 18 height 10
click at [766, 95] on div "Save" at bounding box center [769, 97] width 19 height 8
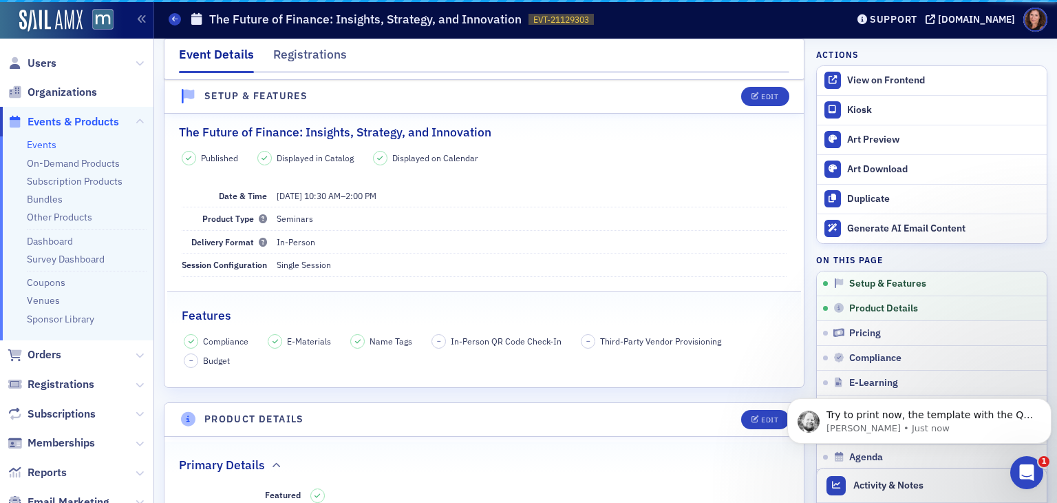
scroll to position [19, 0]
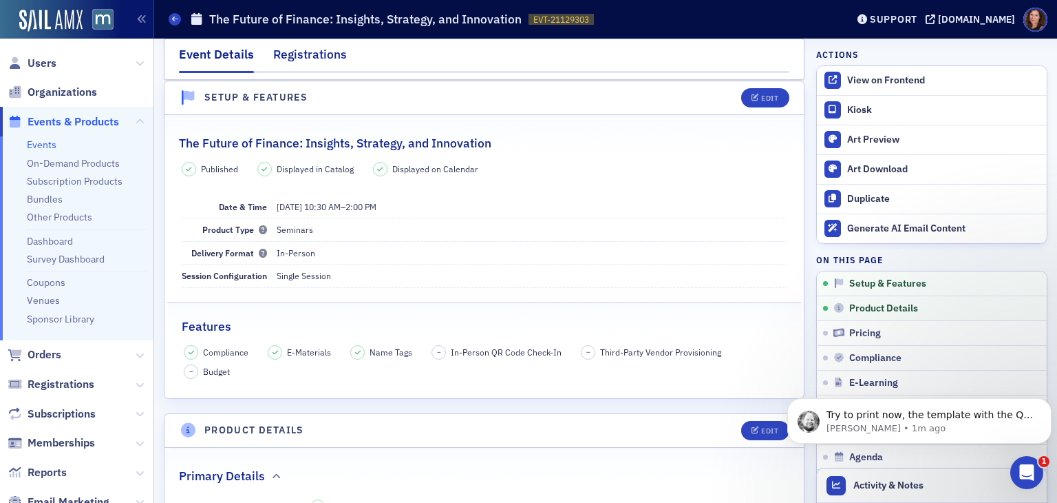
click at [310, 59] on div "Registrations" at bounding box center [310, 57] width 74 height 25
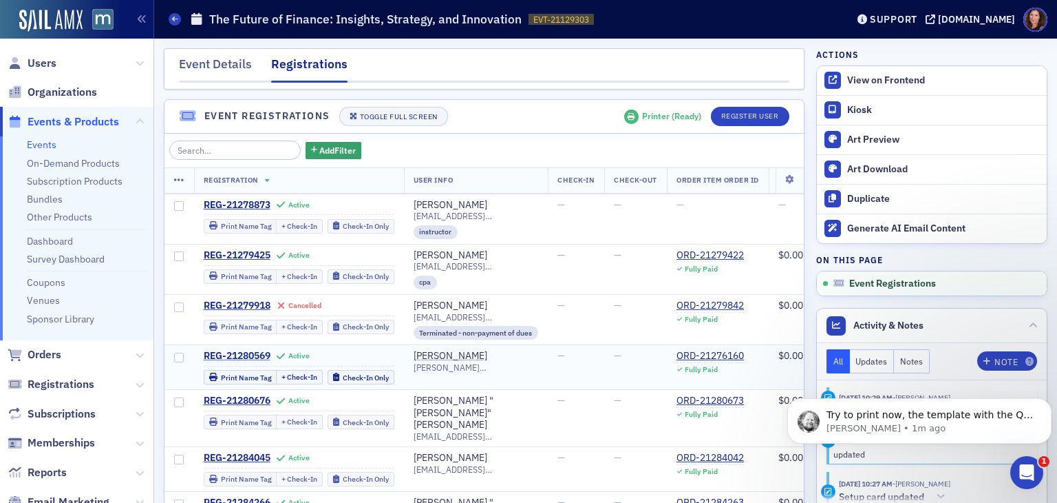
scroll to position [226, 0]
click at [229, 373] on div "Print Name Tag" at bounding box center [246, 377] width 51 height 8
click at [900, 420] on span "Try to print now, the template with the QR code was the default. I made the one…" at bounding box center [930, 442] width 207 height 66
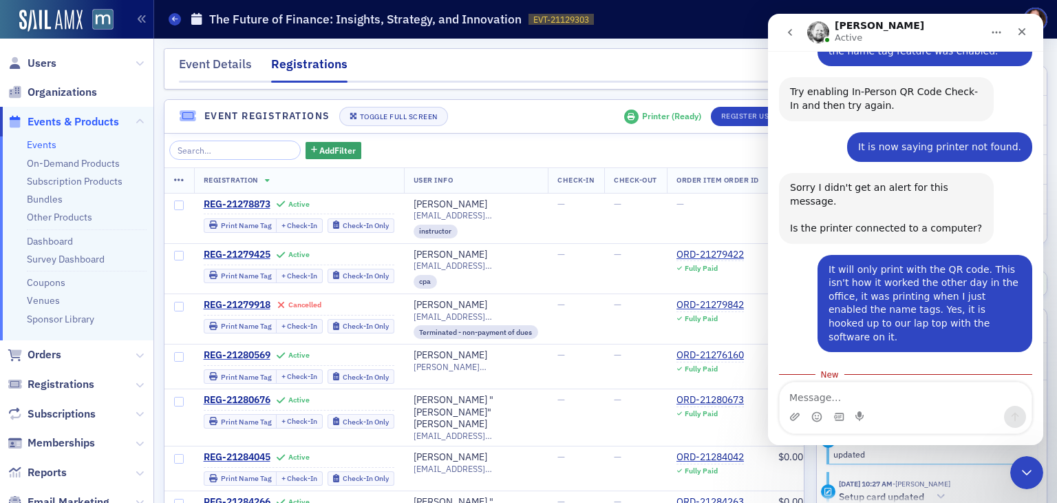
scroll to position [613, 0]
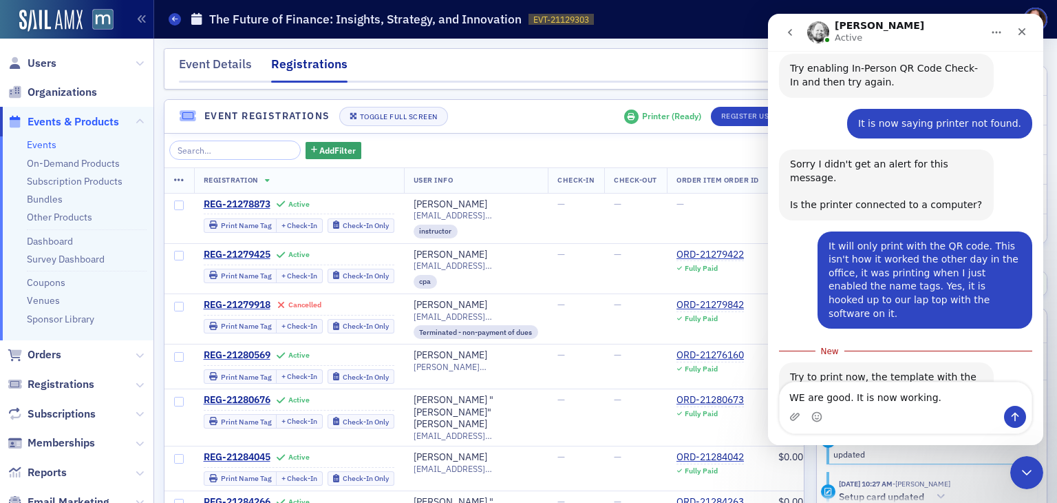
type textarea "WE are good. It is now working."
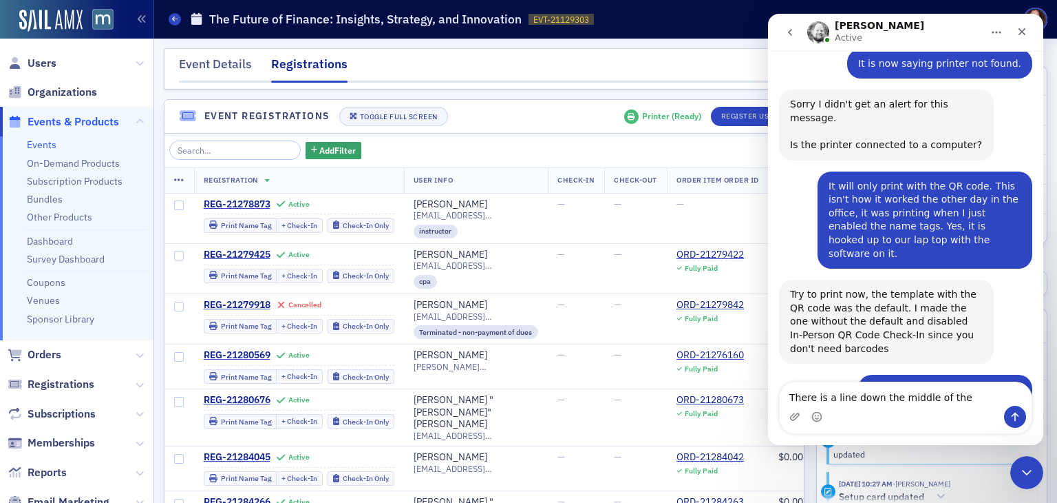
scroll to position [673, 0]
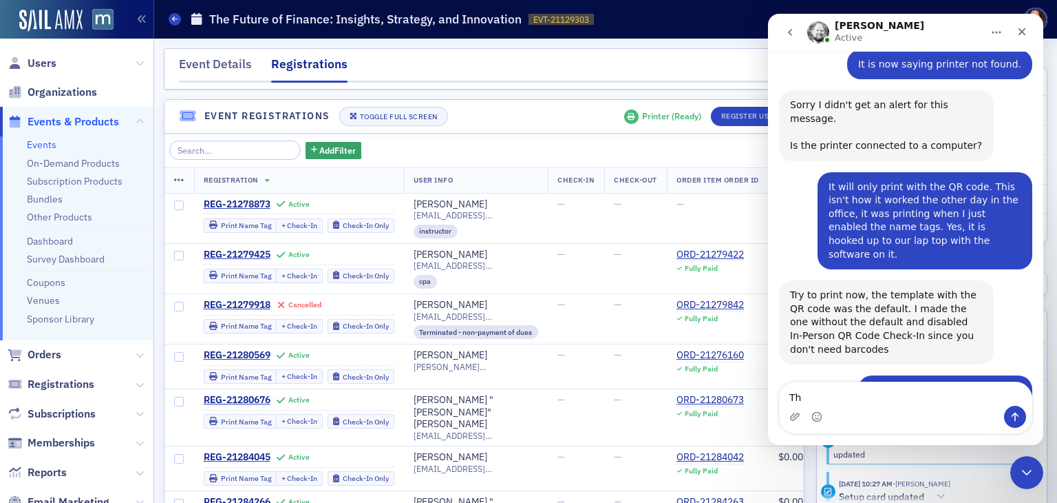
type textarea "T"
click at [892, 394] on textarea "Message…" at bounding box center [906, 393] width 252 height 23
type textarea "Thanks so much!"
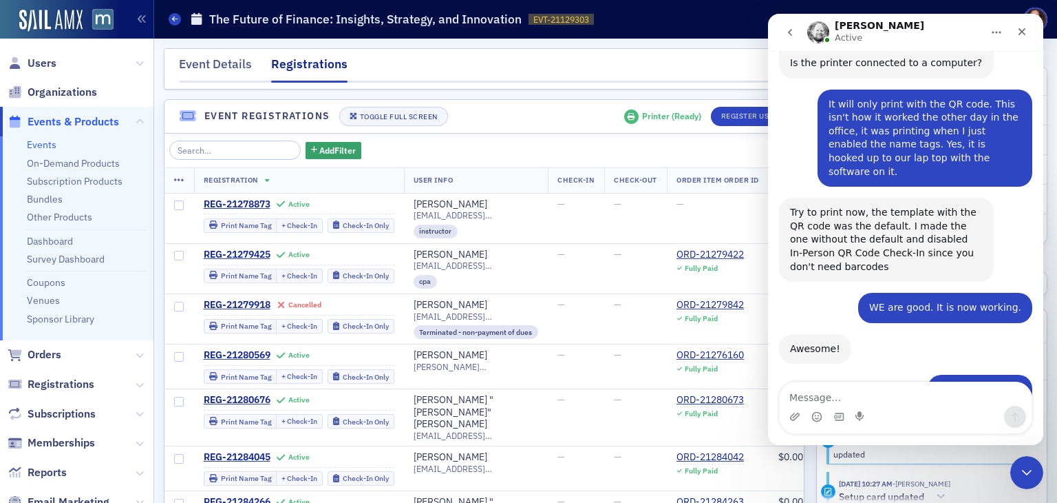
scroll to position [755, 0]
